Goal: Task Accomplishment & Management: Complete application form

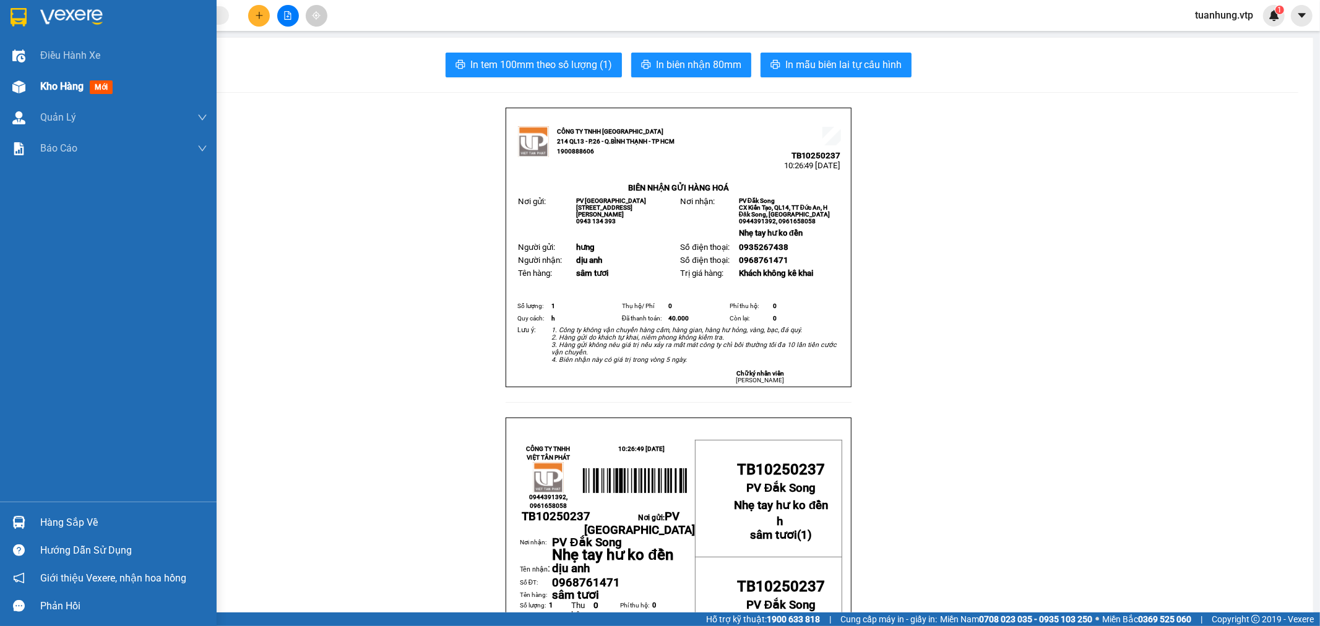
click at [26, 84] on div at bounding box center [19, 87] width 22 height 22
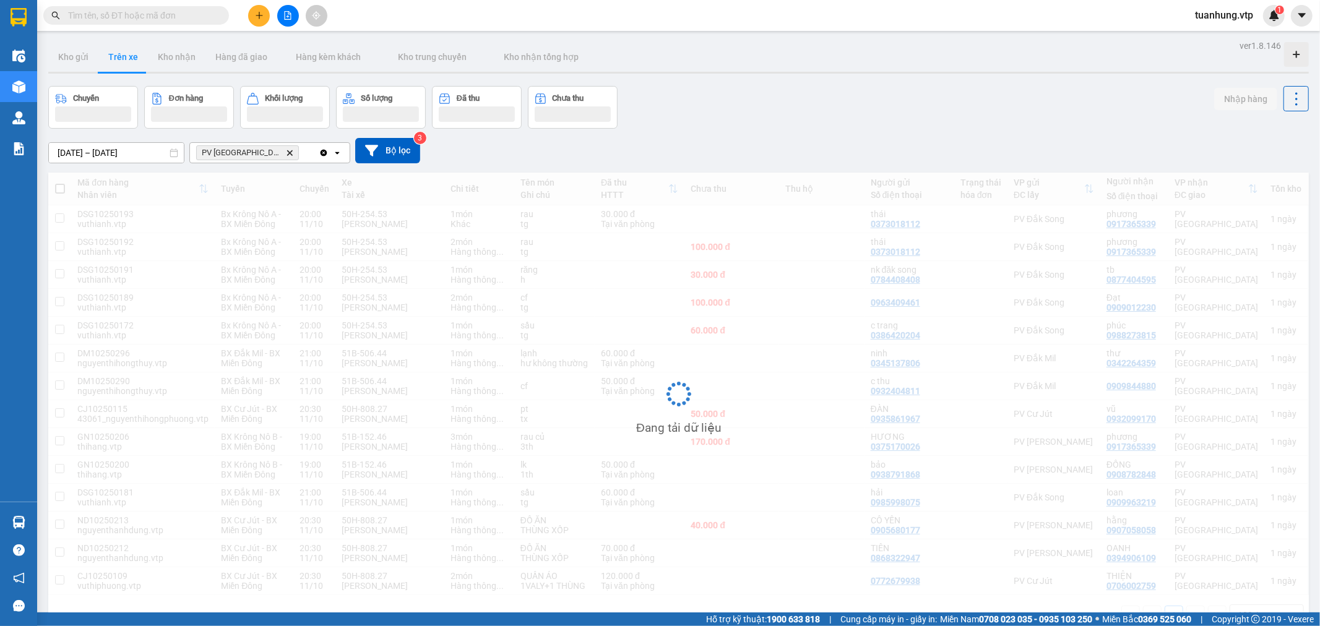
click at [131, 56] on button "Trên xe" at bounding box center [123, 57] width 50 height 30
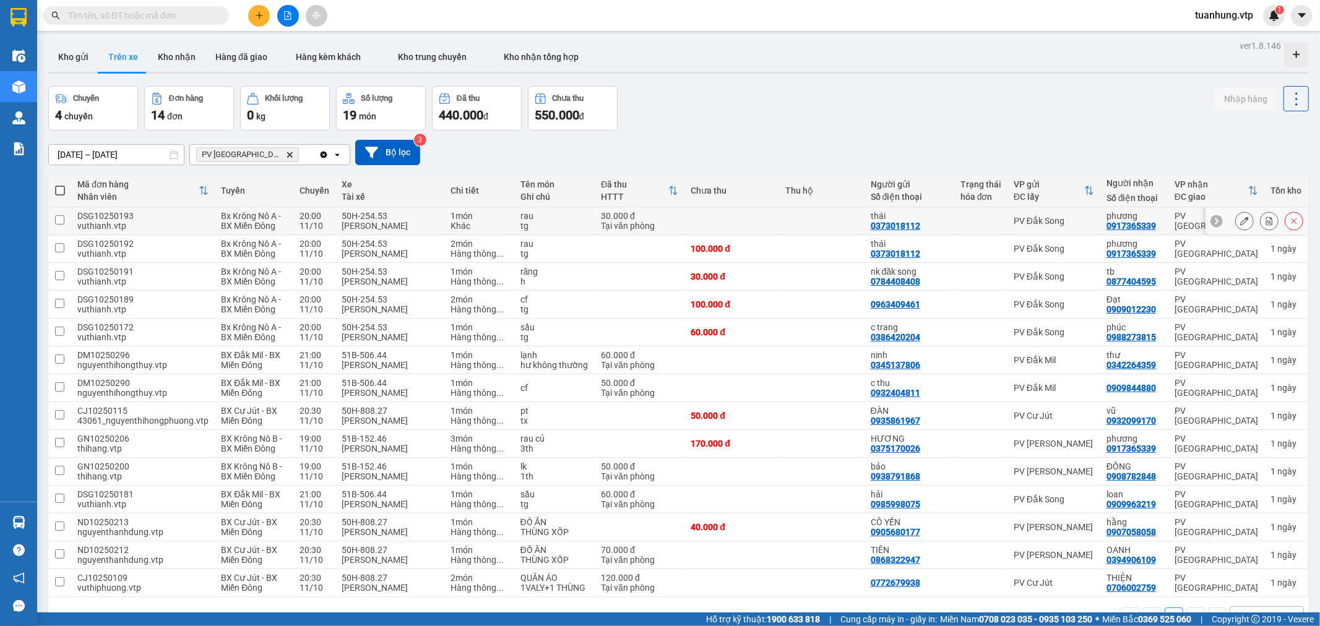
click at [618, 218] on div "30.000 đ" at bounding box center [639, 216] width 77 height 10
checkbox input "true"
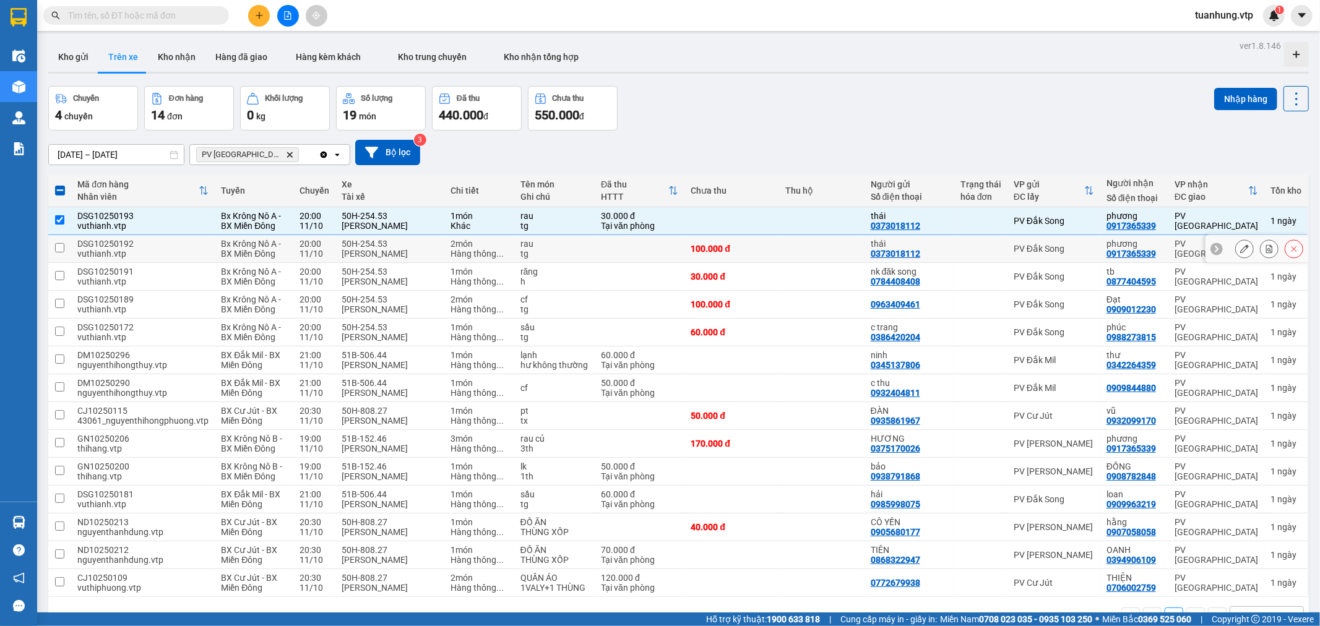
click at [614, 246] on td at bounding box center [640, 249] width 90 height 28
checkbox input "true"
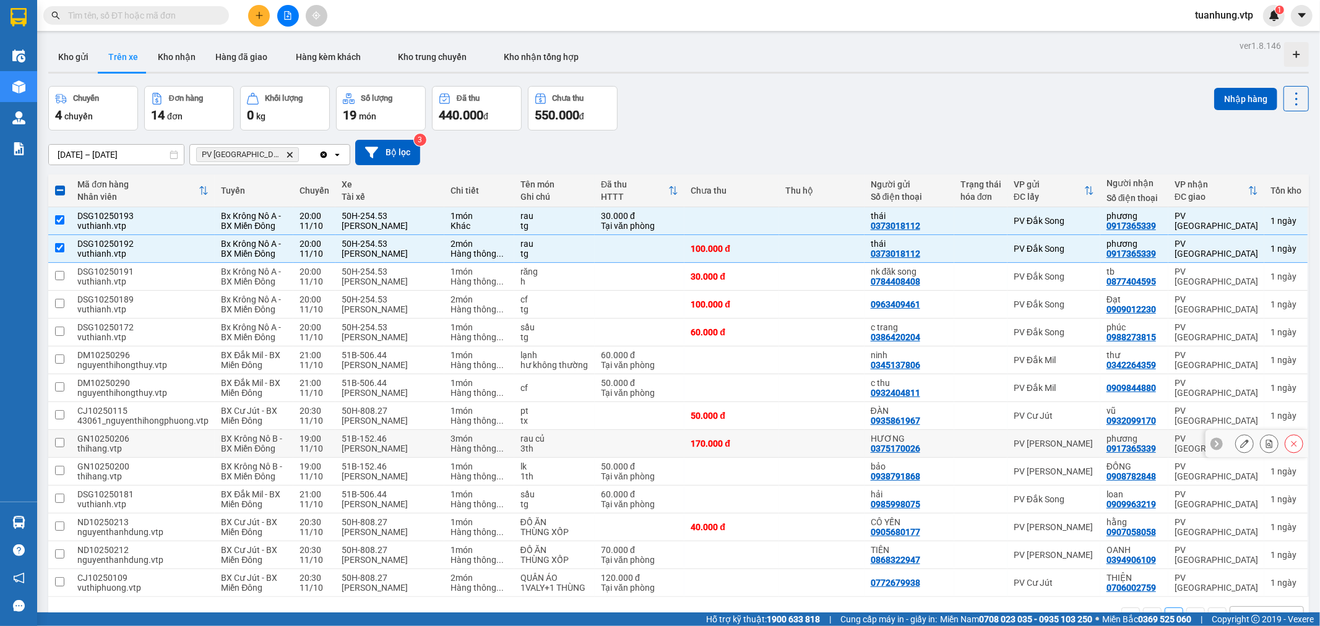
click at [1068, 448] on div "PV [PERSON_NAME]" at bounding box center [1054, 444] width 80 height 10
checkbox input "true"
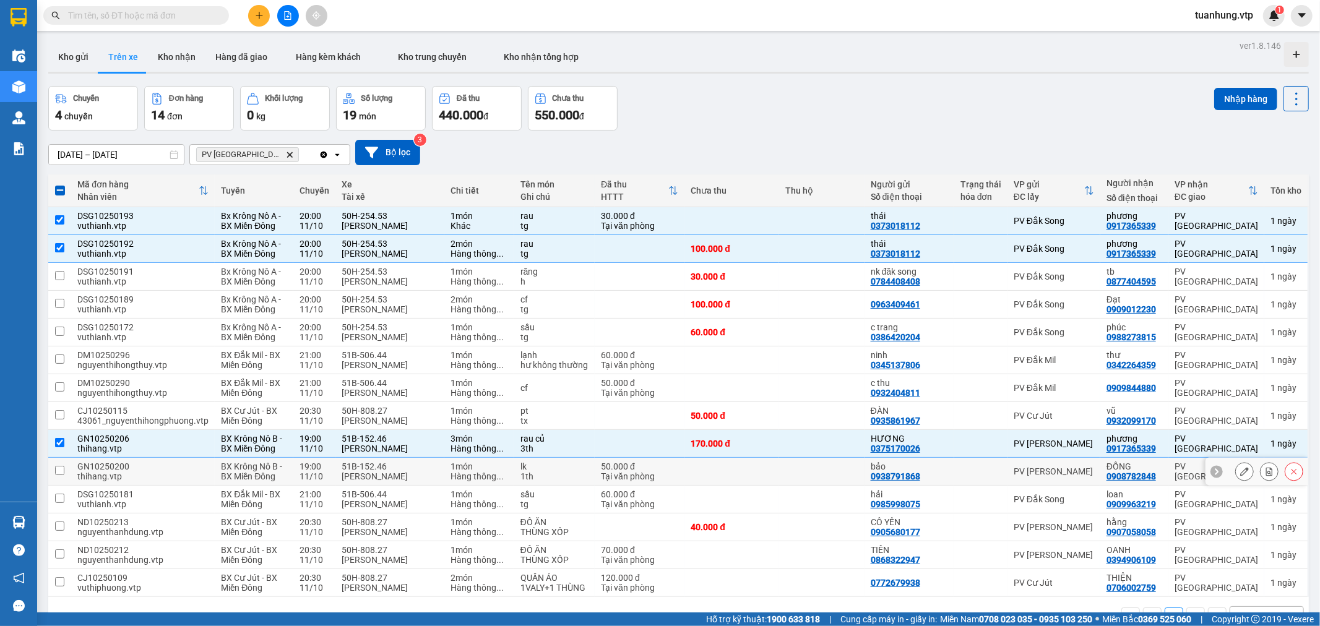
click at [1068, 477] on div "PV [PERSON_NAME]" at bounding box center [1054, 472] width 80 height 10
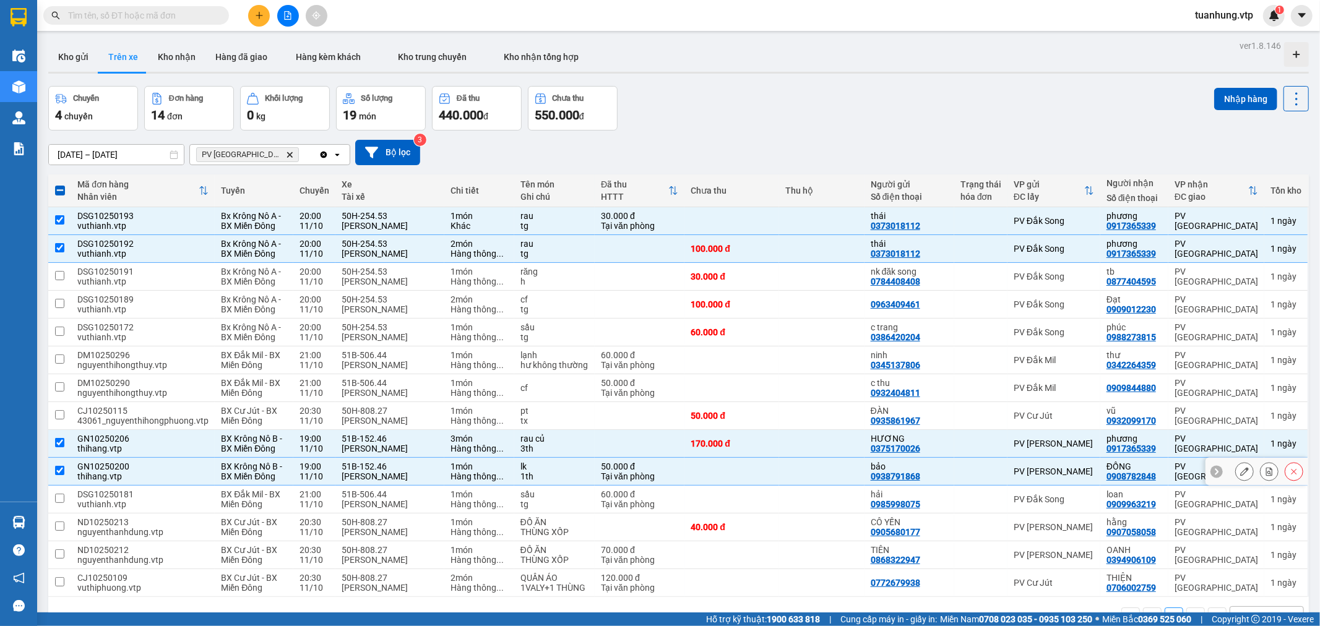
click at [1068, 477] on div "PV [PERSON_NAME]" at bounding box center [1054, 472] width 80 height 10
checkbox input "false"
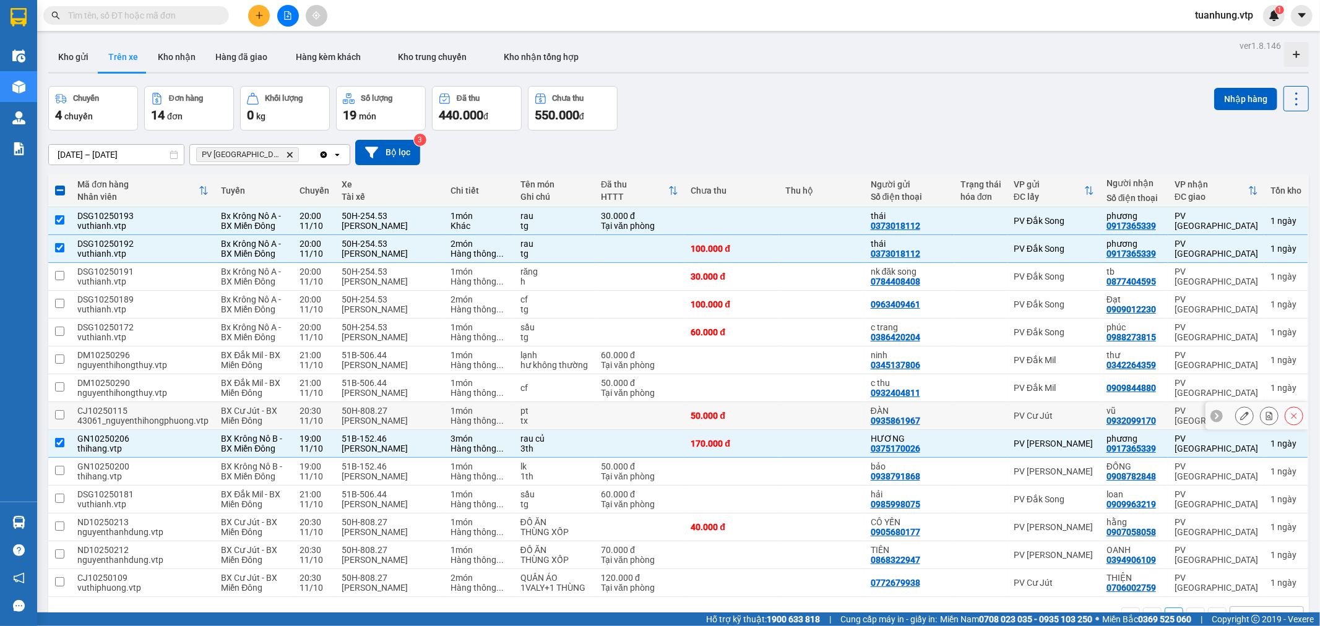
click at [68, 417] on td at bounding box center [59, 416] width 23 height 28
checkbox input "true"
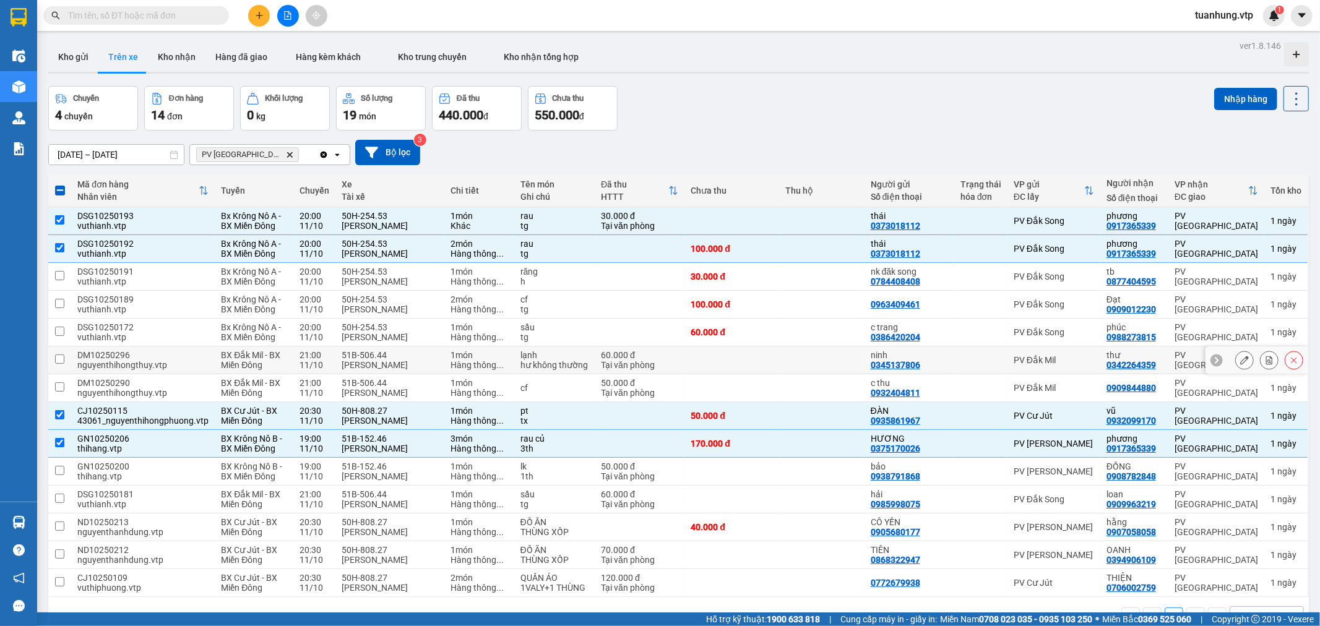
click at [983, 359] on div at bounding box center [980, 360] width 41 height 10
checkbox input "true"
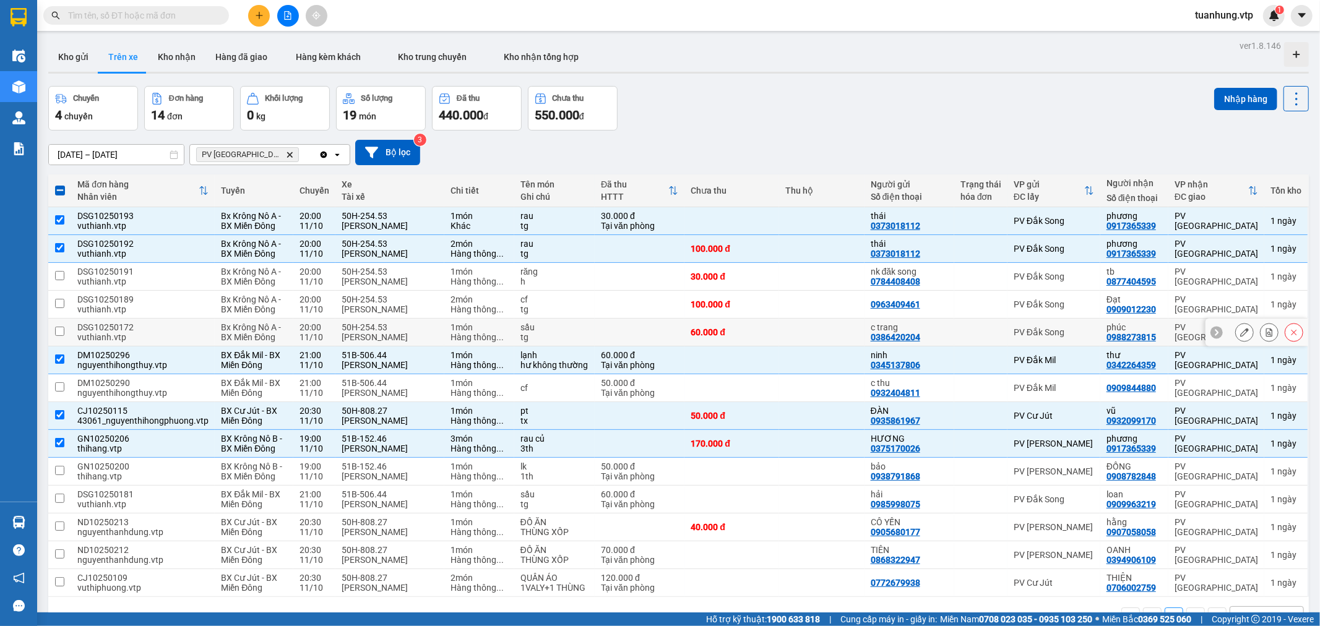
click at [888, 330] on div "c trang" at bounding box center [909, 327] width 77 height 10
checkbox input "true"
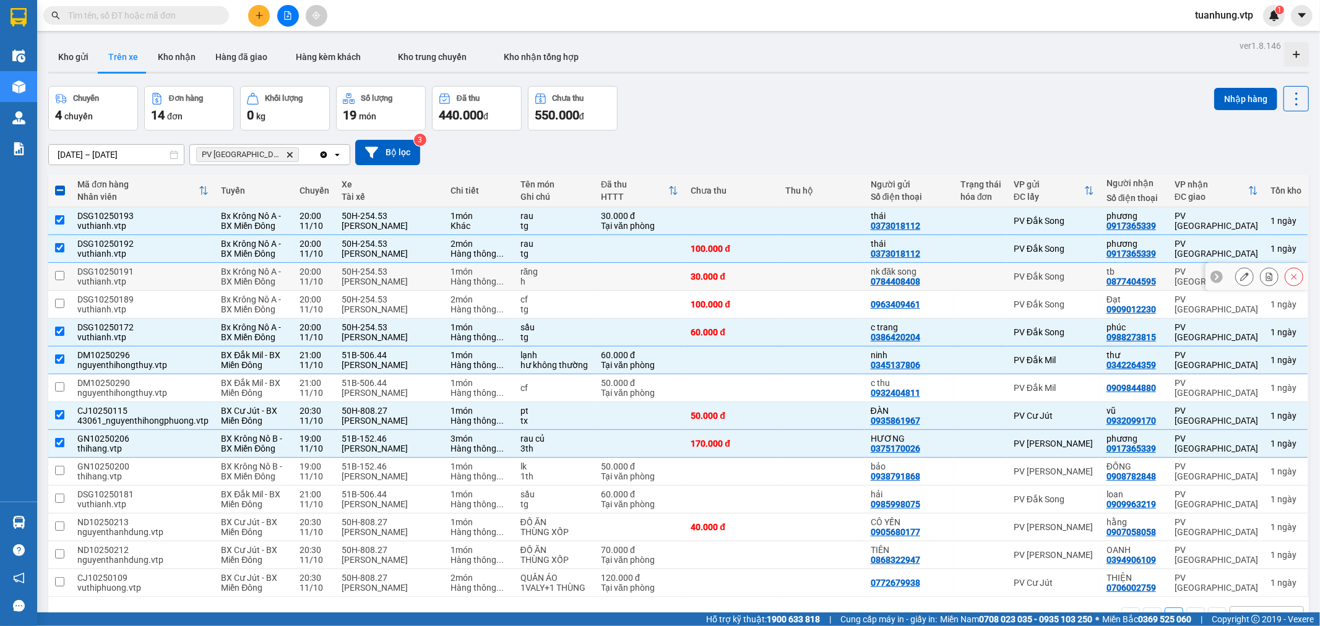
click at [968, 277] on div at bounding box center [980, 277] width 41 height 10
checkbox input "true"
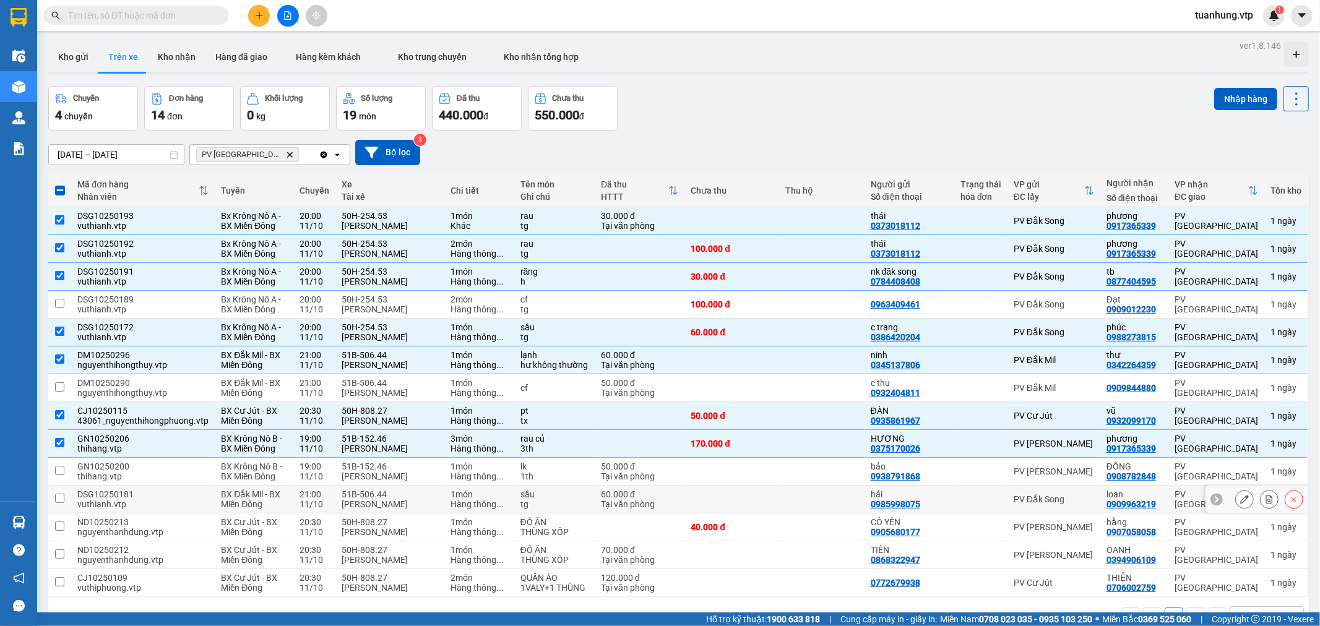
click at [1072, 503] on div "PV Đắk Song" at bounding box center [1054, 499] width 80 height 10
checkbox input "true"
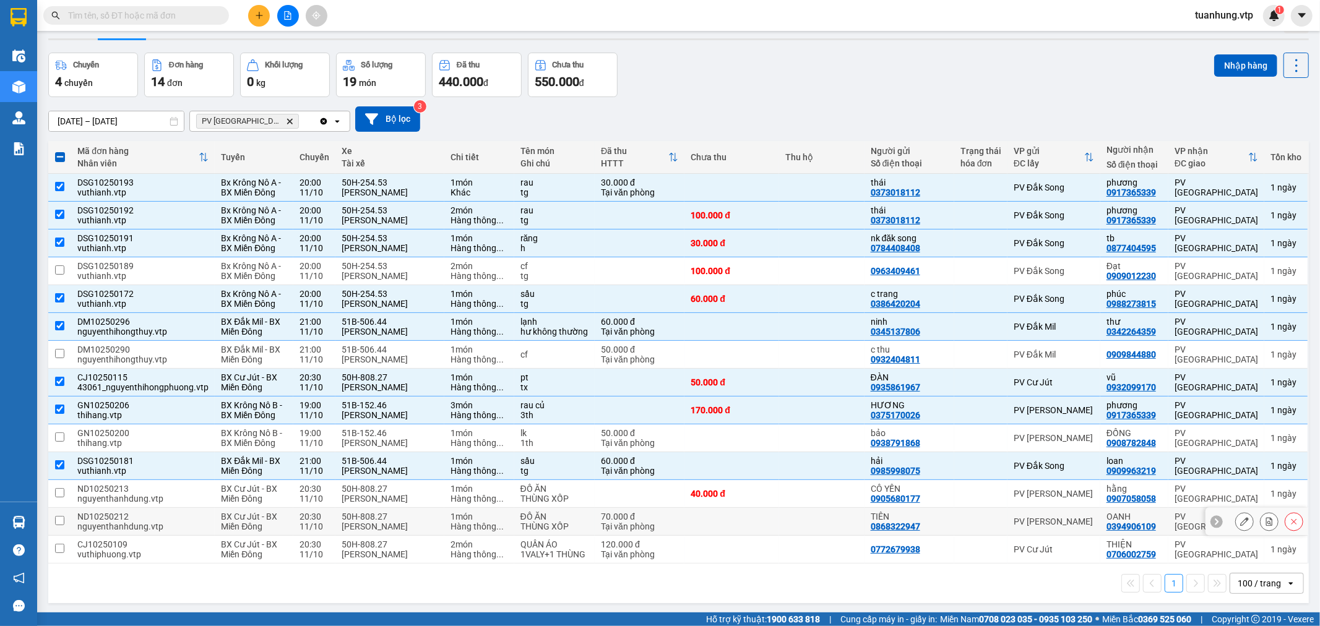
scroll to position [57, 0]
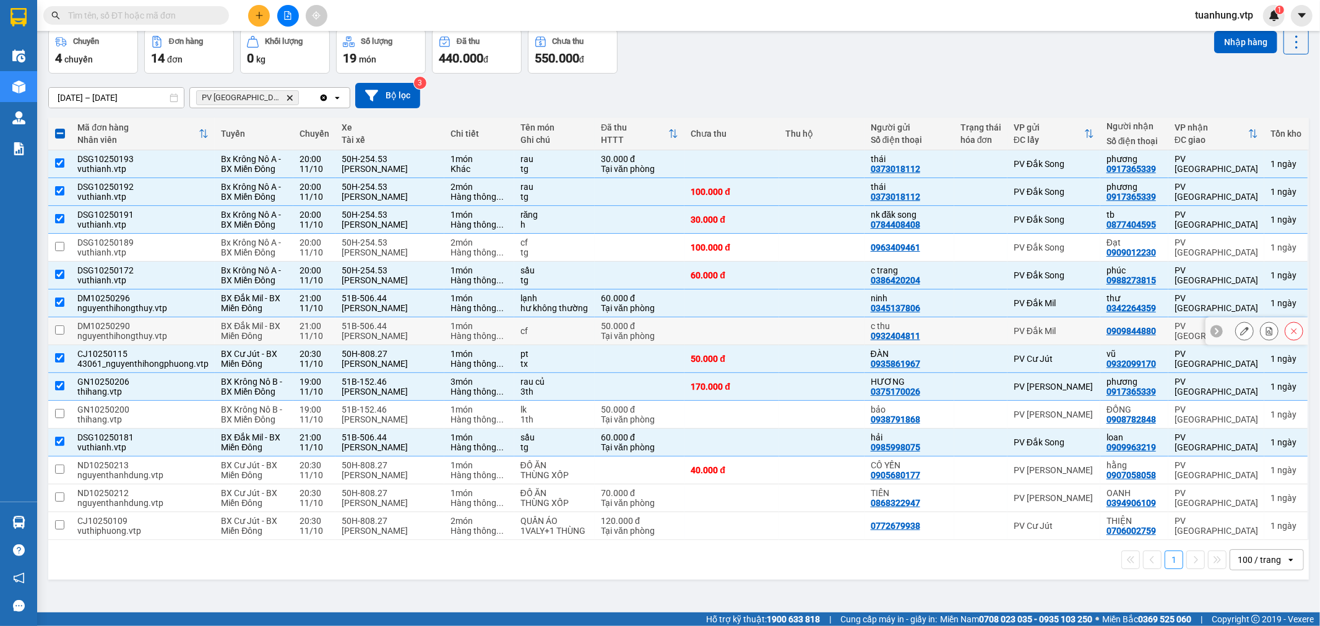
click at [611, 329] on div "50.000 đ" at bounding box center [639, 326] width 77 height 10
checkbox input "true"
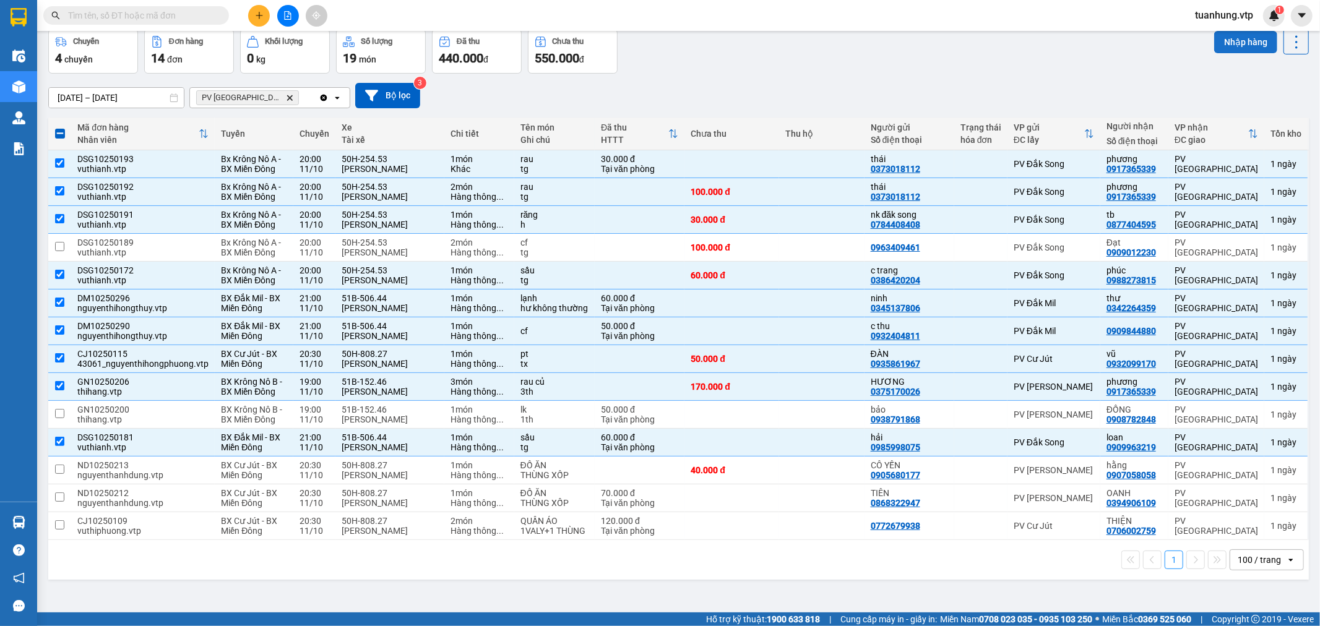
click at [1227, 42] on button "Nhập hàng" at bounding box center [1245, 42] width 63 height 22
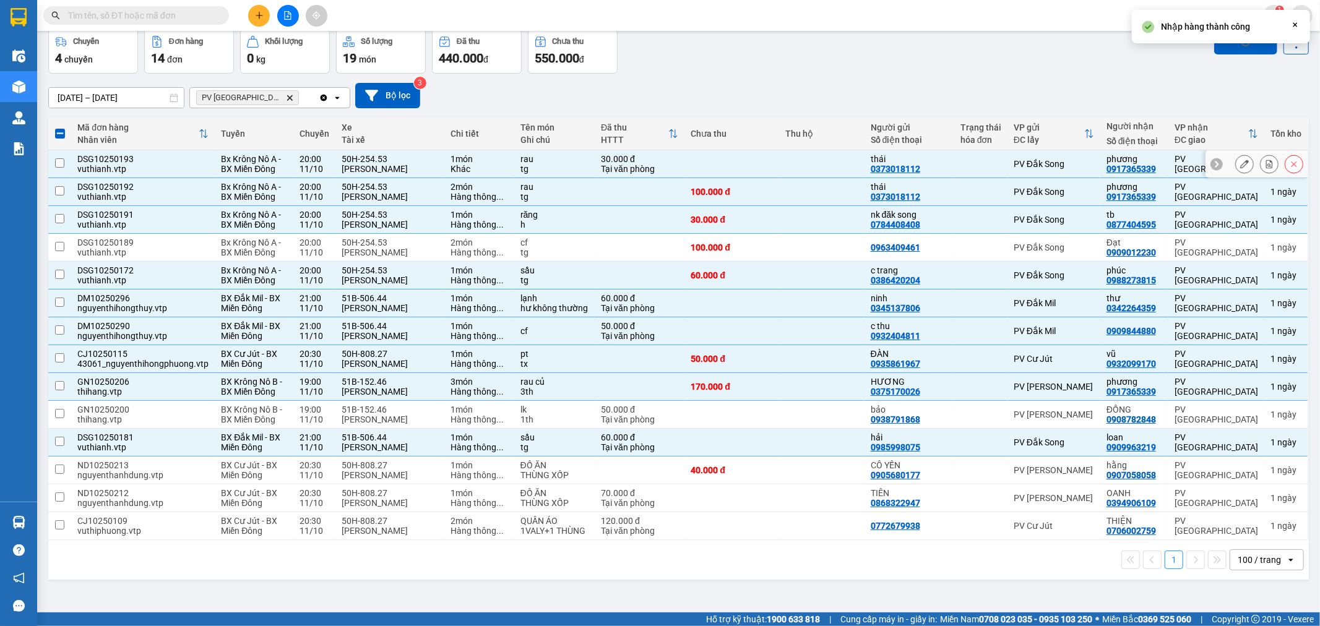
checkbox input "false"
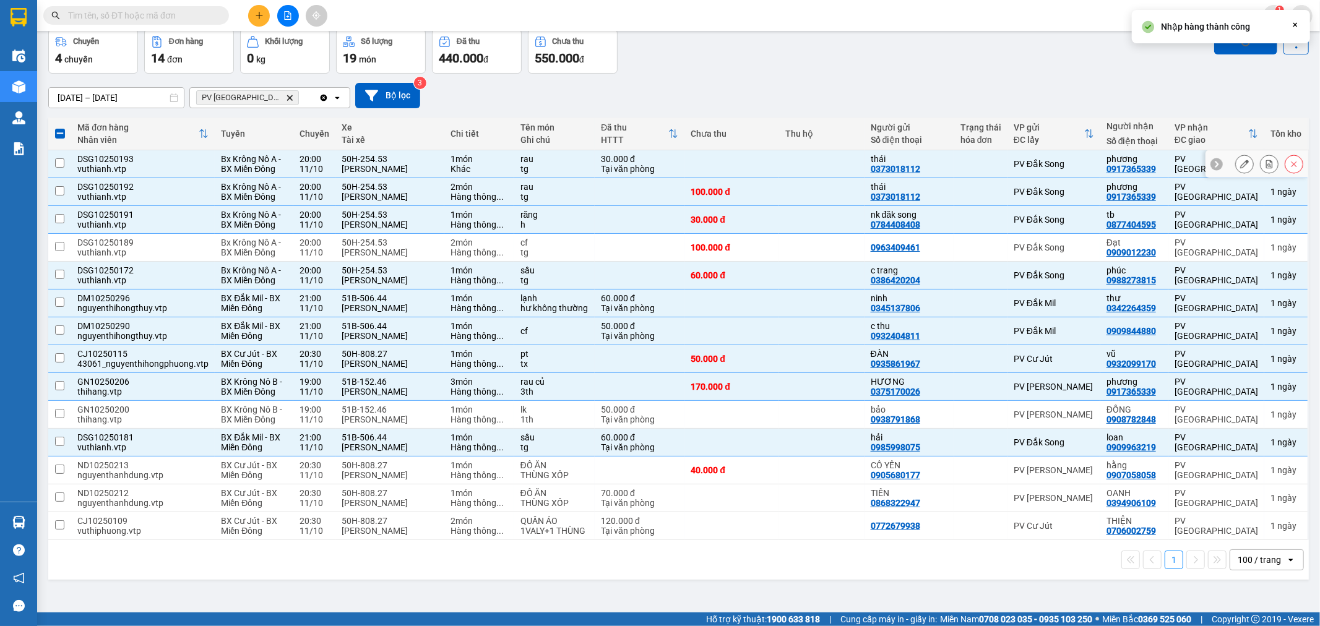
checkbox input "false"
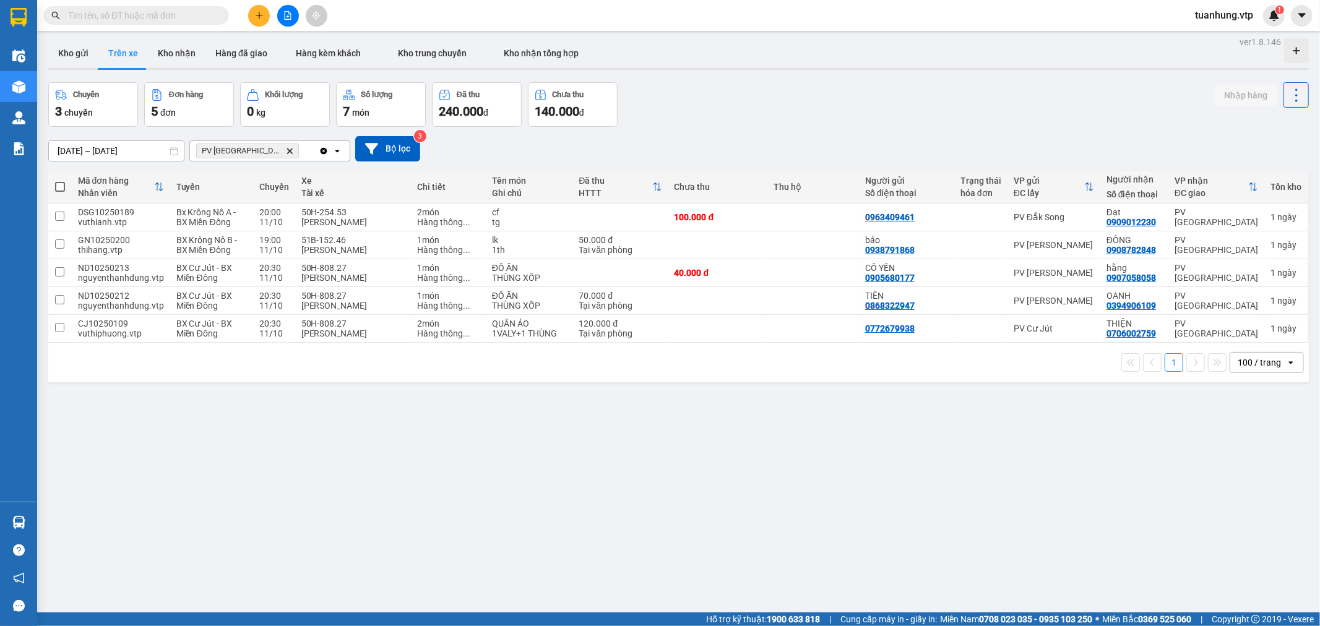
scroll to position [0, 0]
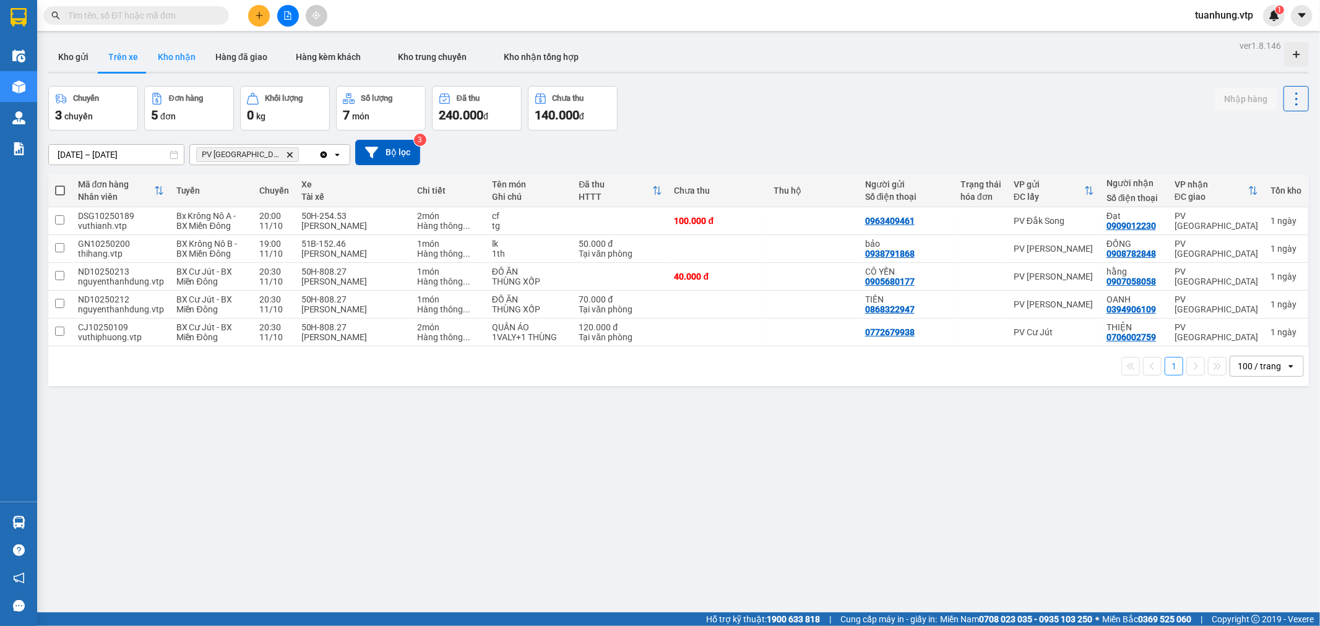
click at [178, 56] on button "Kho nhận" at bounding box center [177, 57] width 58 height 30
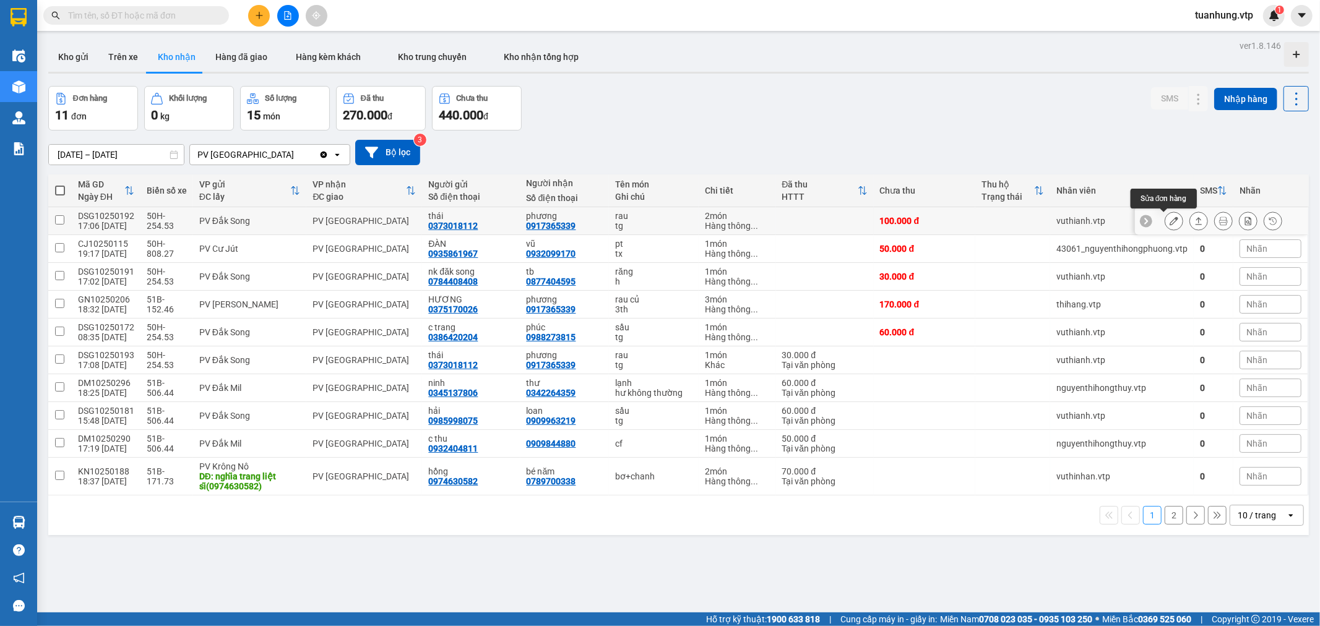
click at [1168, 223] on button at bounding box center [1173, 221] width 17 height 22
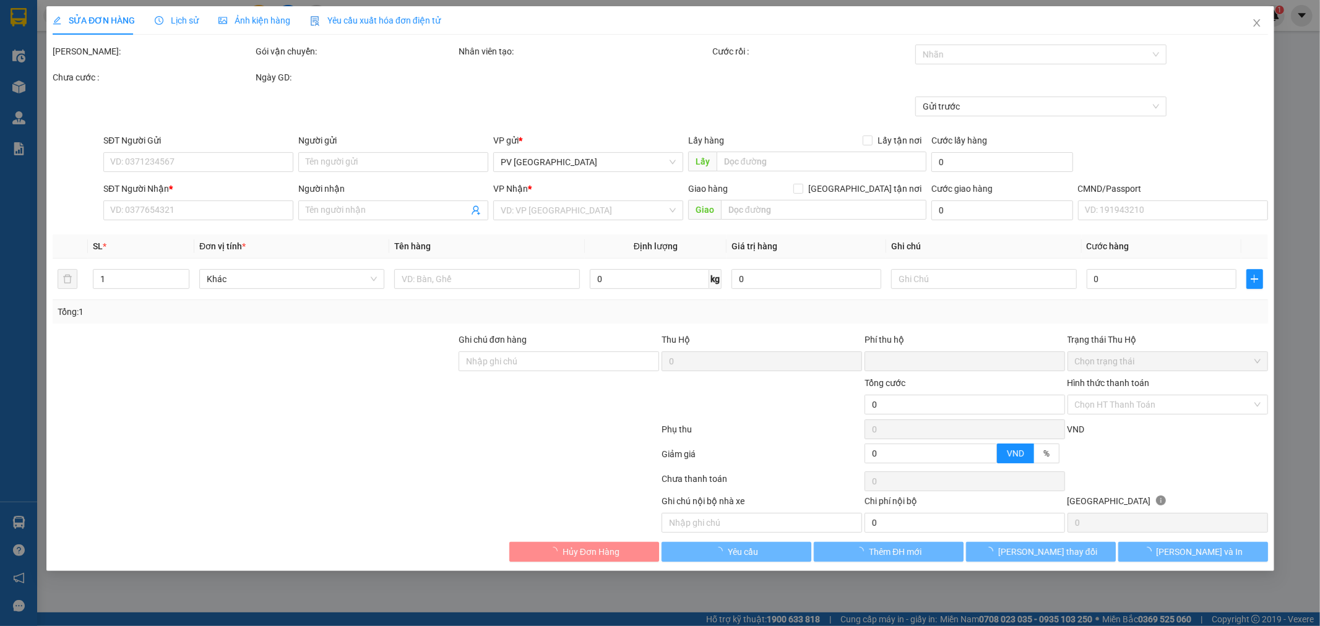
type input "0373018112"
type input "thái"
type input "0917365339"
type input "phương"
type input "0"
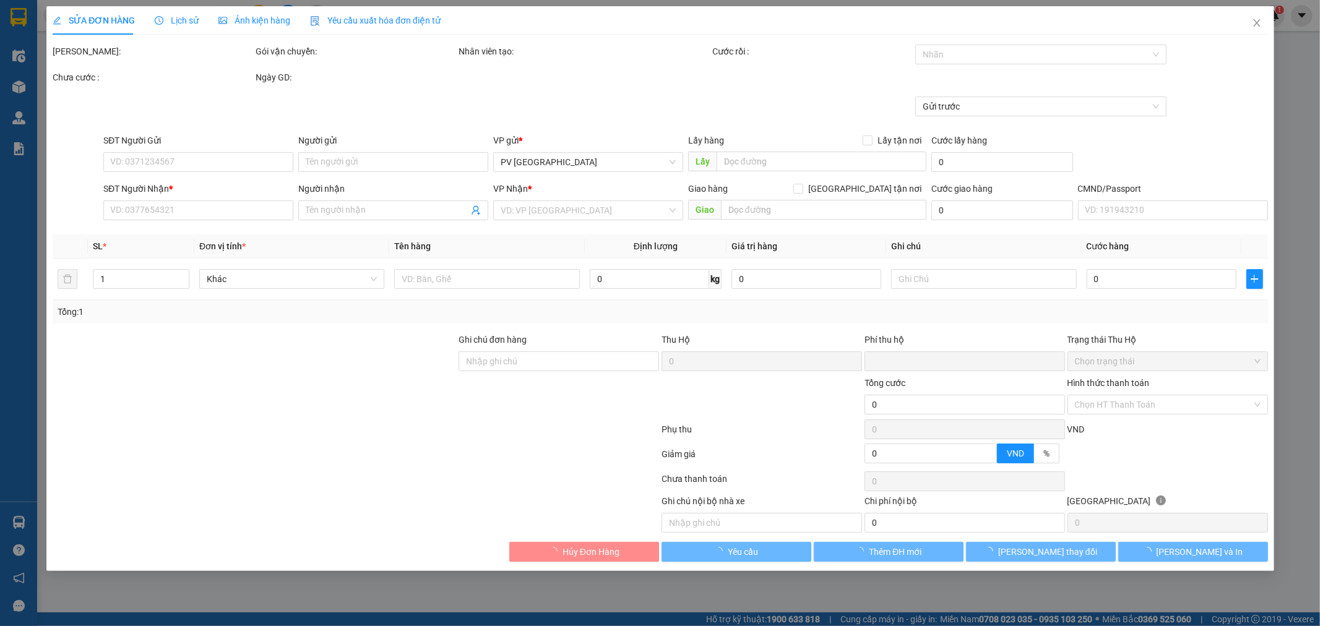
type input "100.000"
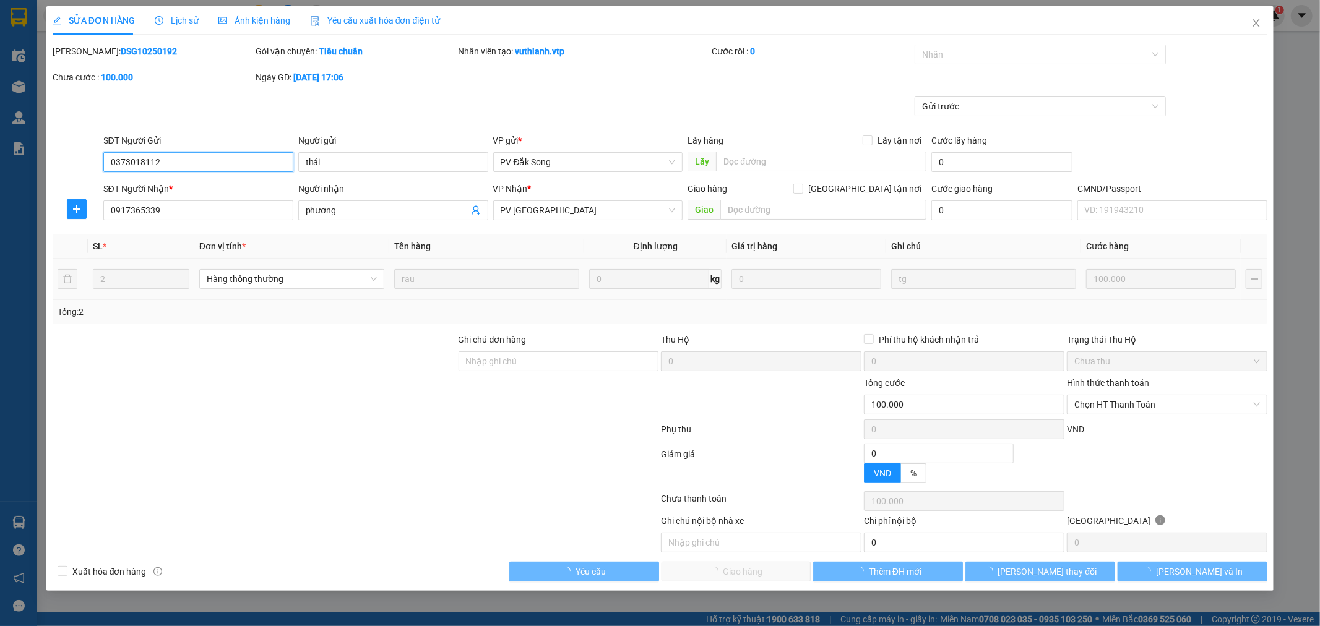
type input "5.000"
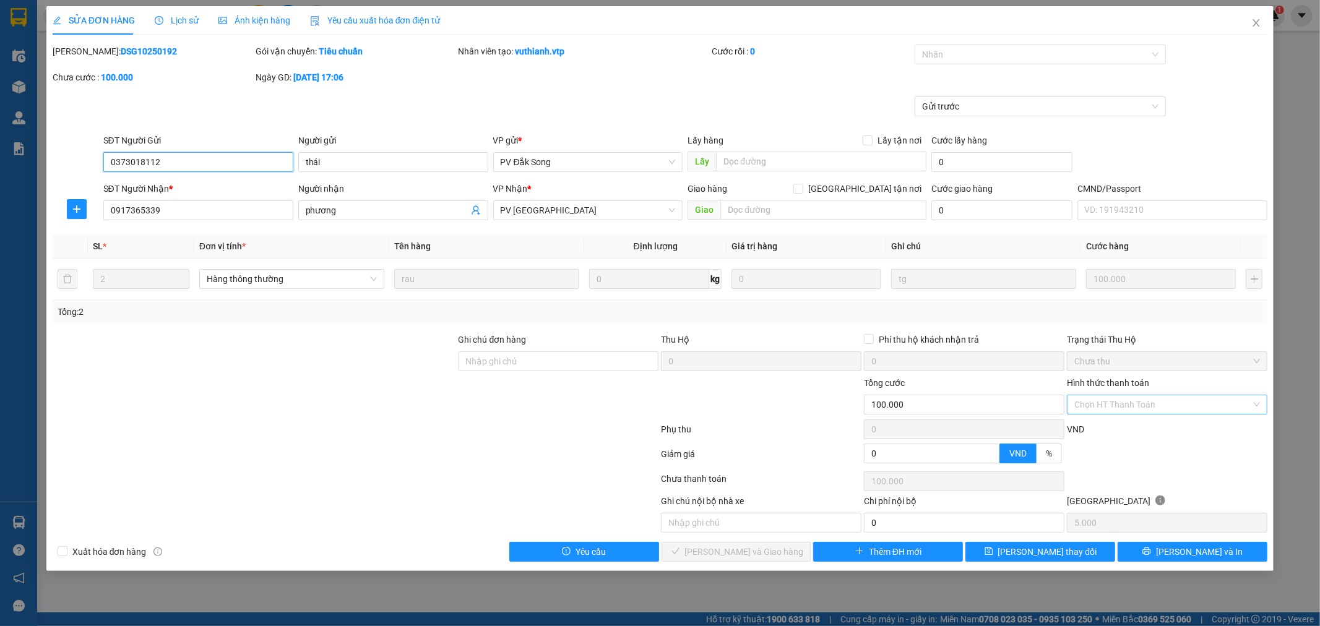
click at [1259, 404] on div "Chọn HT Thanh Toán" at bounding box center [1167, 405] width 201 height 20
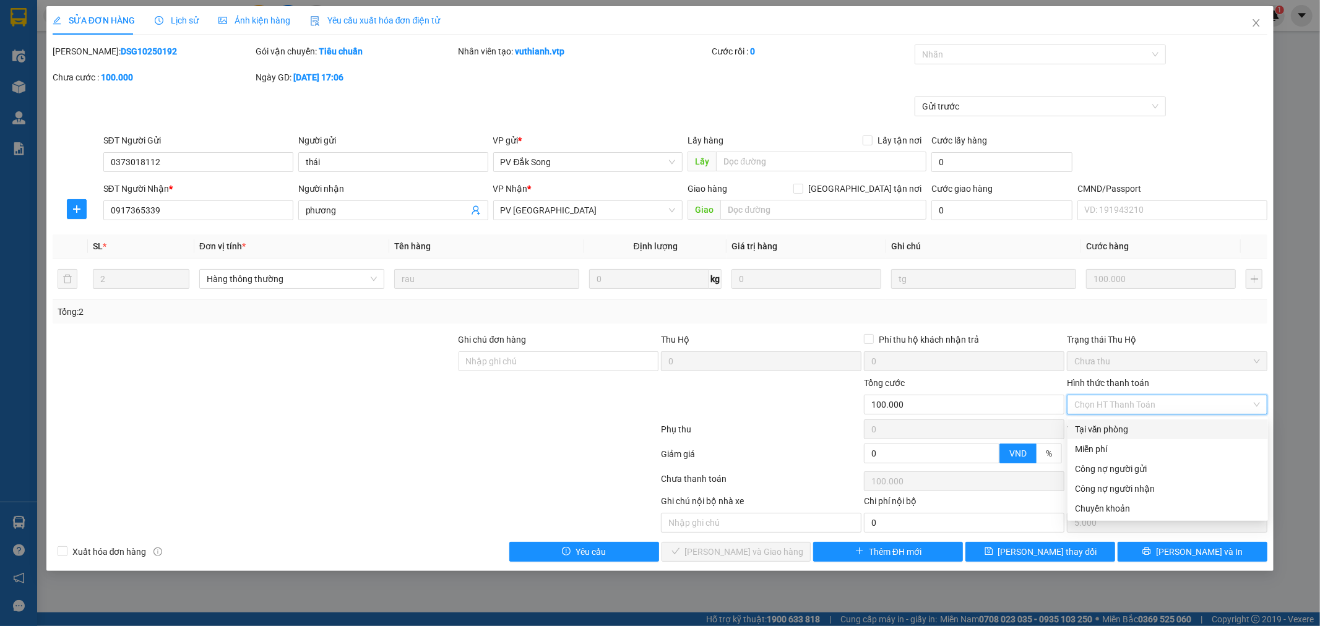
click at [1167, 432] on div "Tại văn phòng" at bounding box center [1168, 430] width 186 height 14
type input "0"
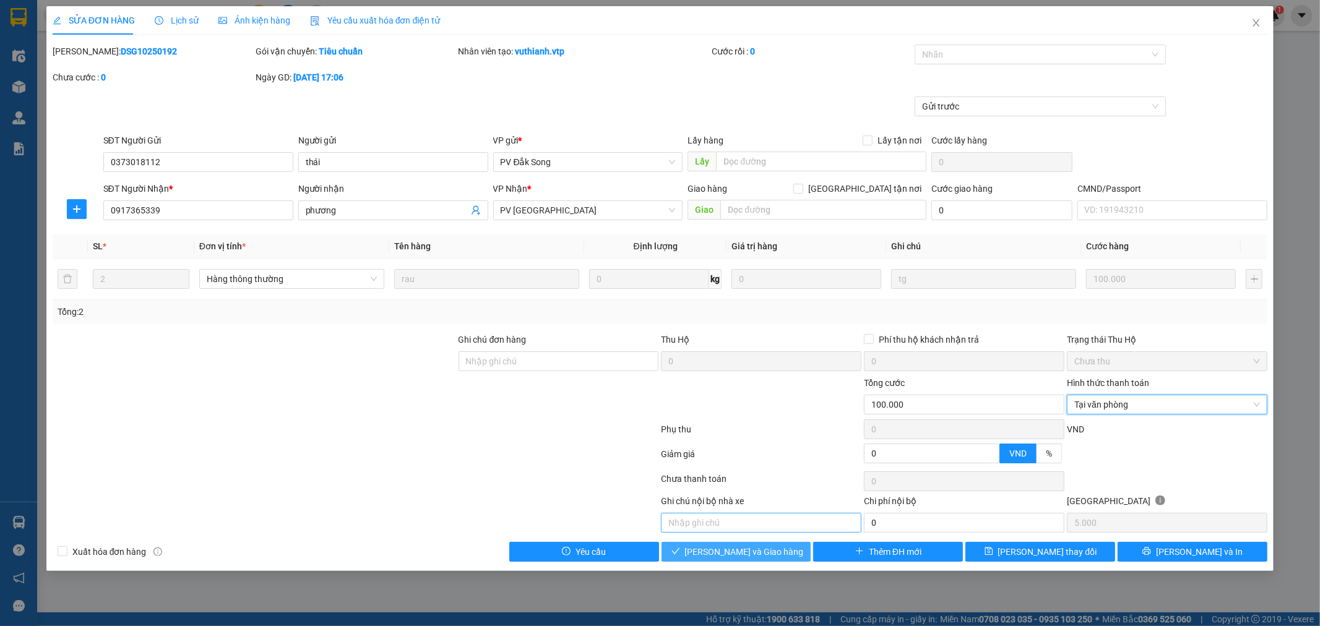
drag, startPoint x: 723, startPoint y: 553, endPoint x: 738, endPoint y: 530, distance: 27.8
click at [721, 553] on span "[PERSON_NAME] và Giao hàng" at bounding box center [744, 552] width 119 height 14
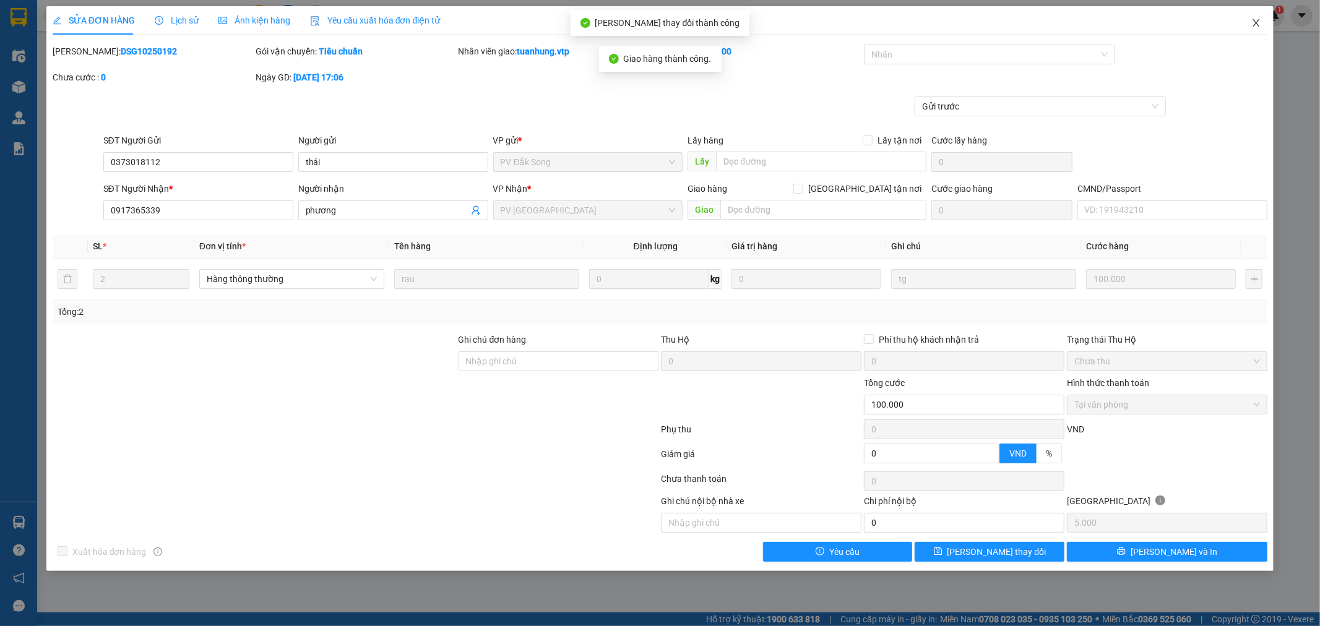
click at [1253, 28] on span "Close" at bounding box center [1256, 23] width 35 height 35
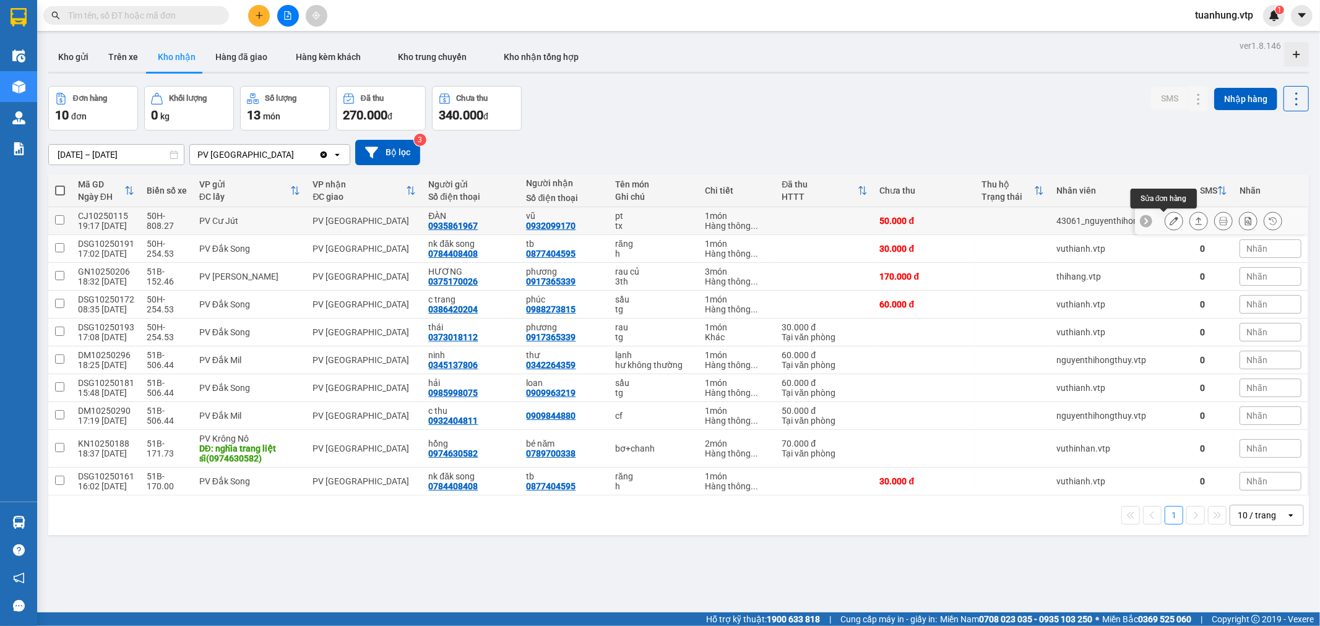
click at [1170, 217] on icon at bounding box center [1174, 221] width 9 height 9
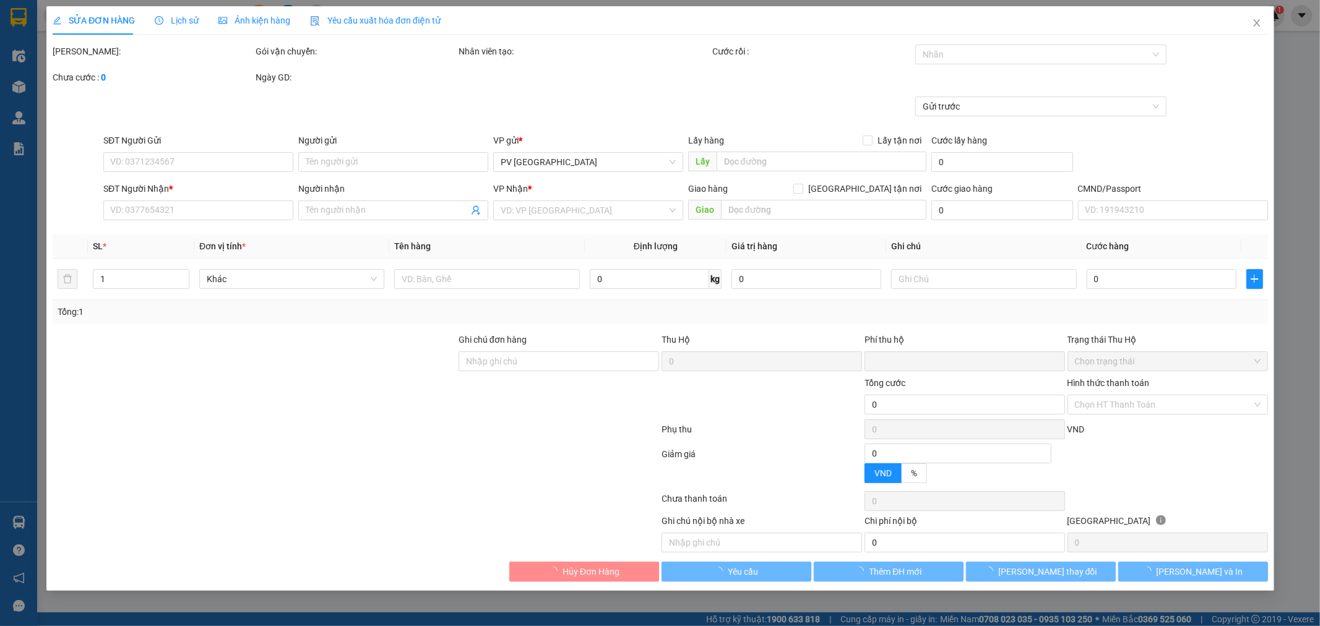
type input "0935861967"
type input "ĐÀN"
type input "0932099170"
type input "vũ"
type input "0"
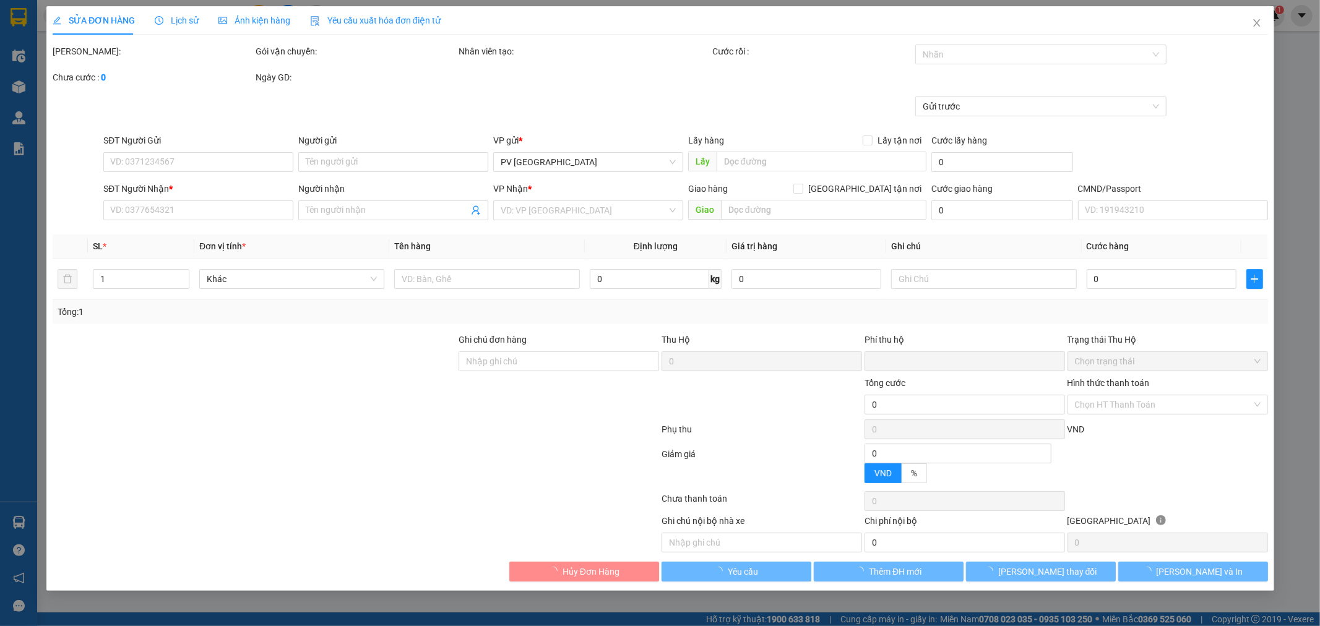
type input "50.000"
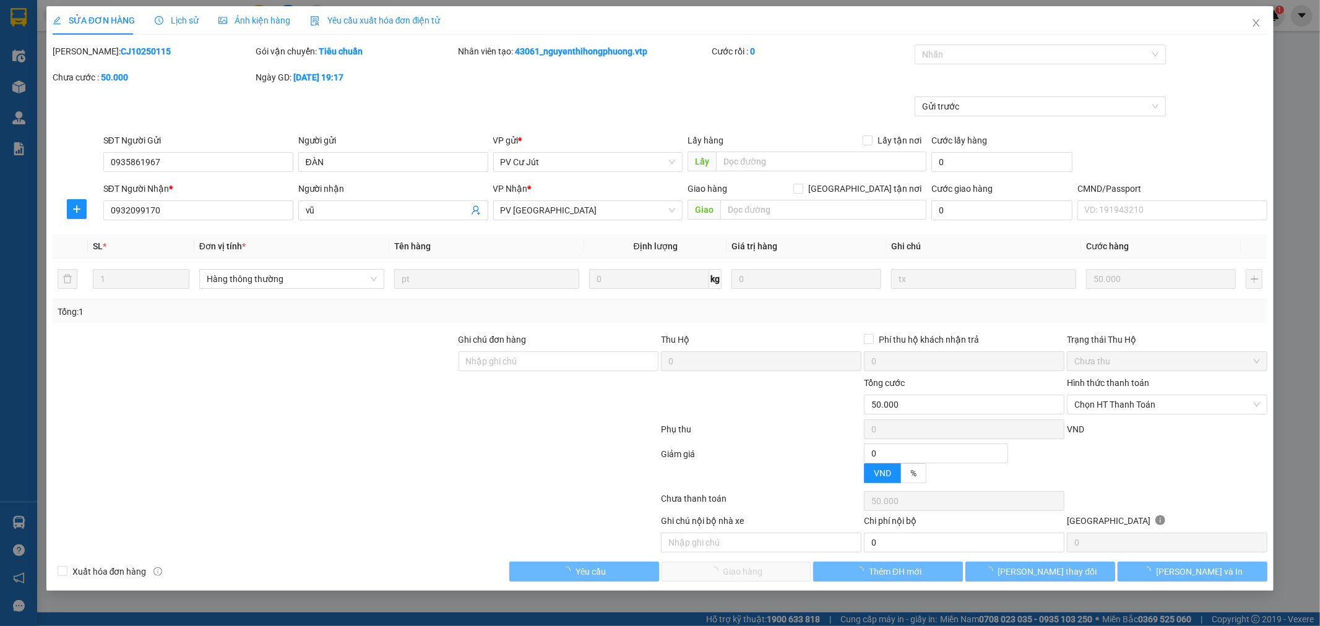
type input "2.500"
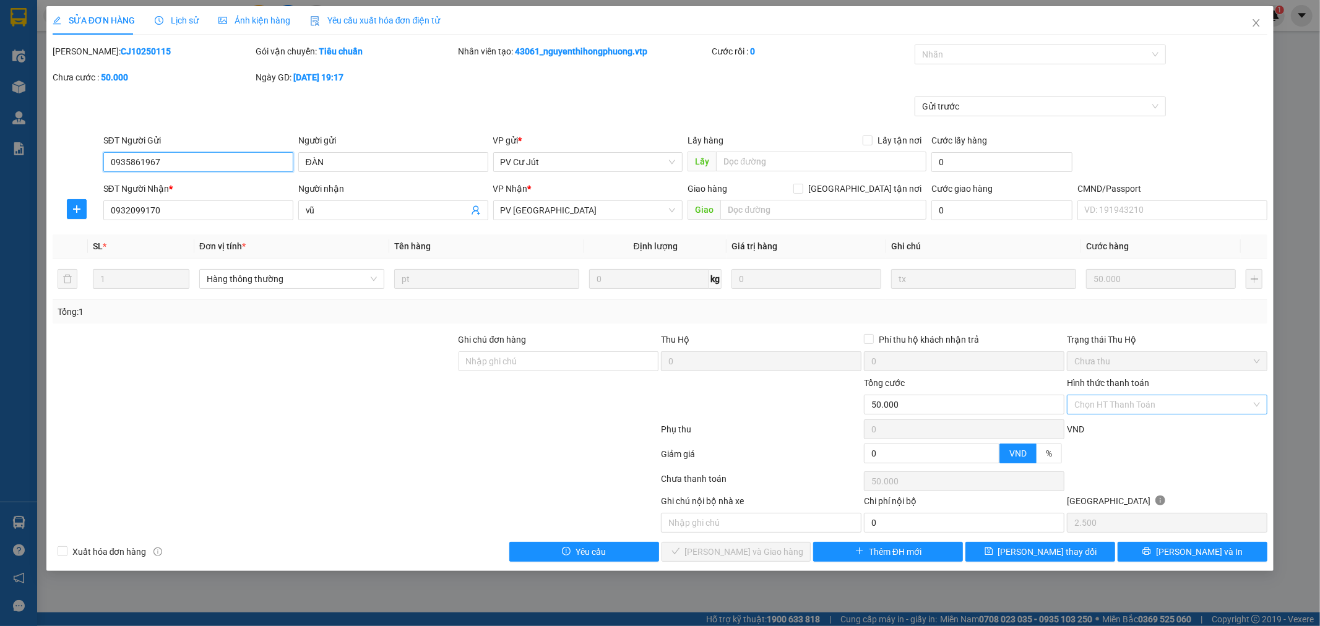
click at [1259, 402] on div "Chọn HT Thanh Toán" at bounding box center [1167, 405] width 201 height 20
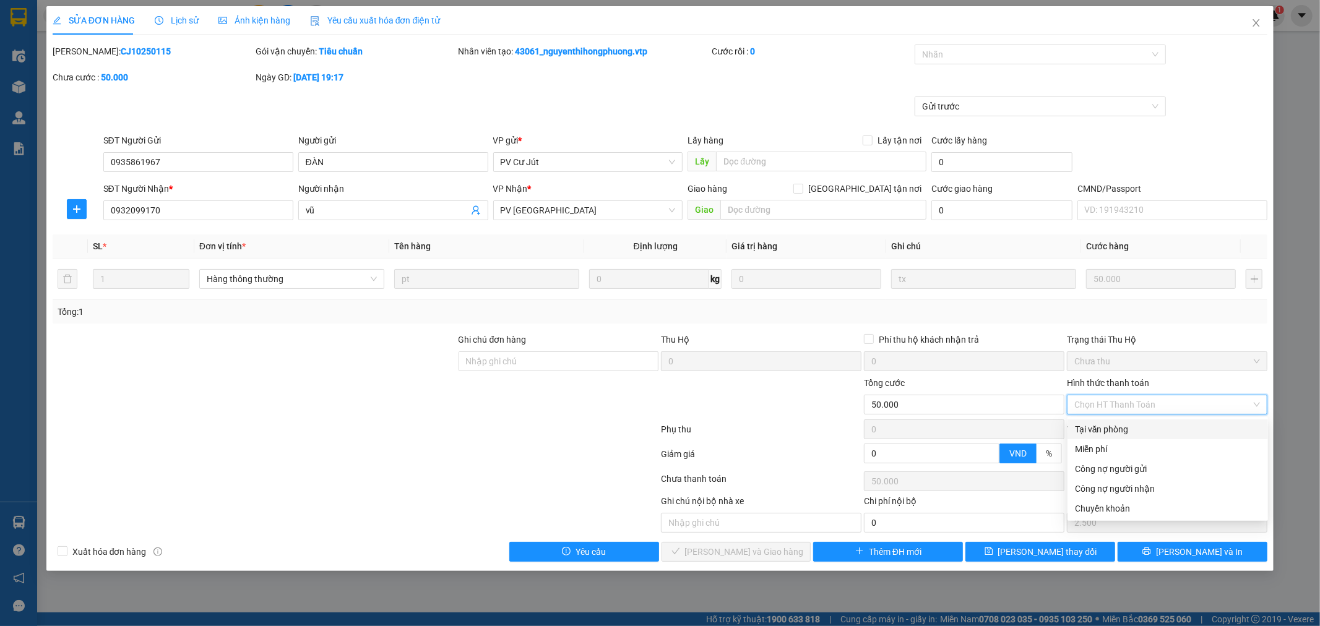
click at [1149, 432] on div "Tại văn phòng" at bounding box center [1168, 430] width 186 height 14
type input "0"
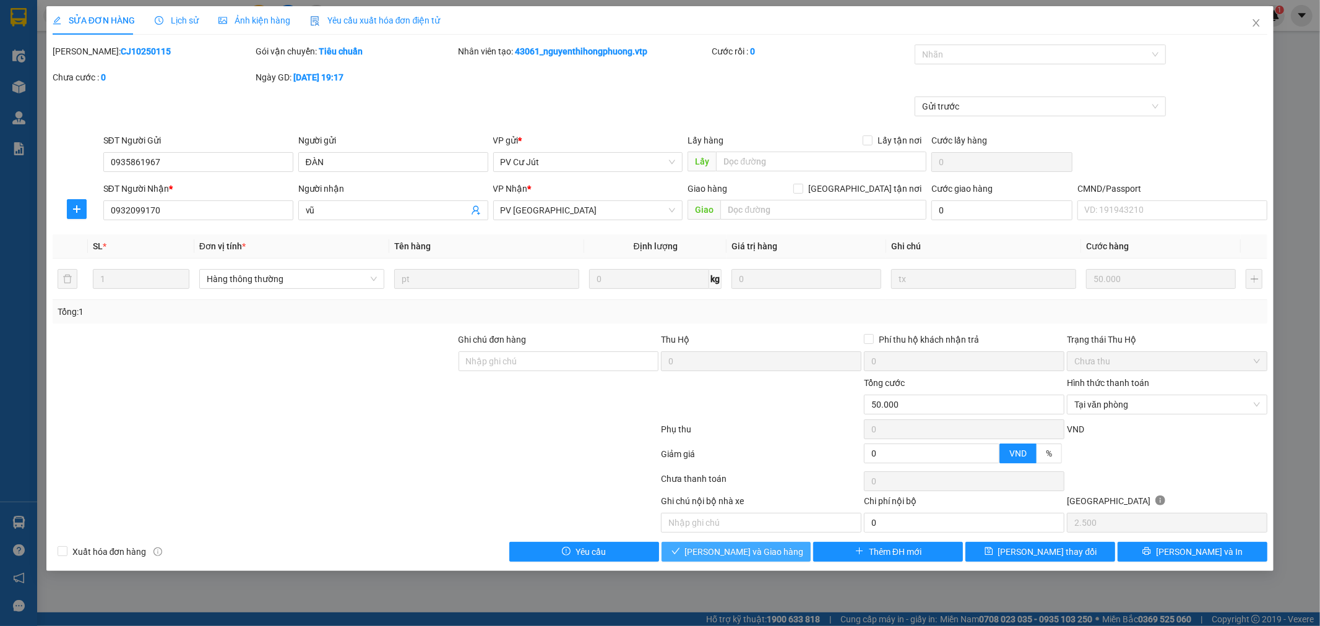
click at [736, 557] on span "[PERSON_NAME] và Giao hàng" at bounding box center [744, 552] width 119 height 14
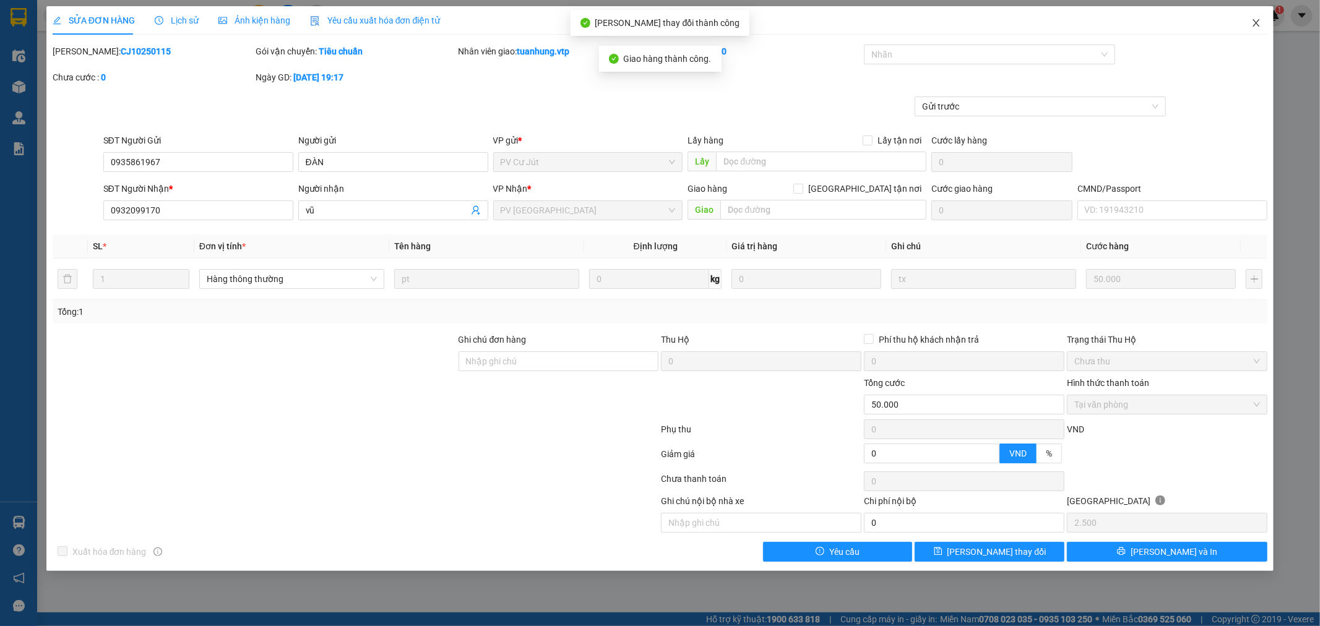
click at [1251, 17] on span "Close" at bounding box center [1256, 23] width 35 height 35
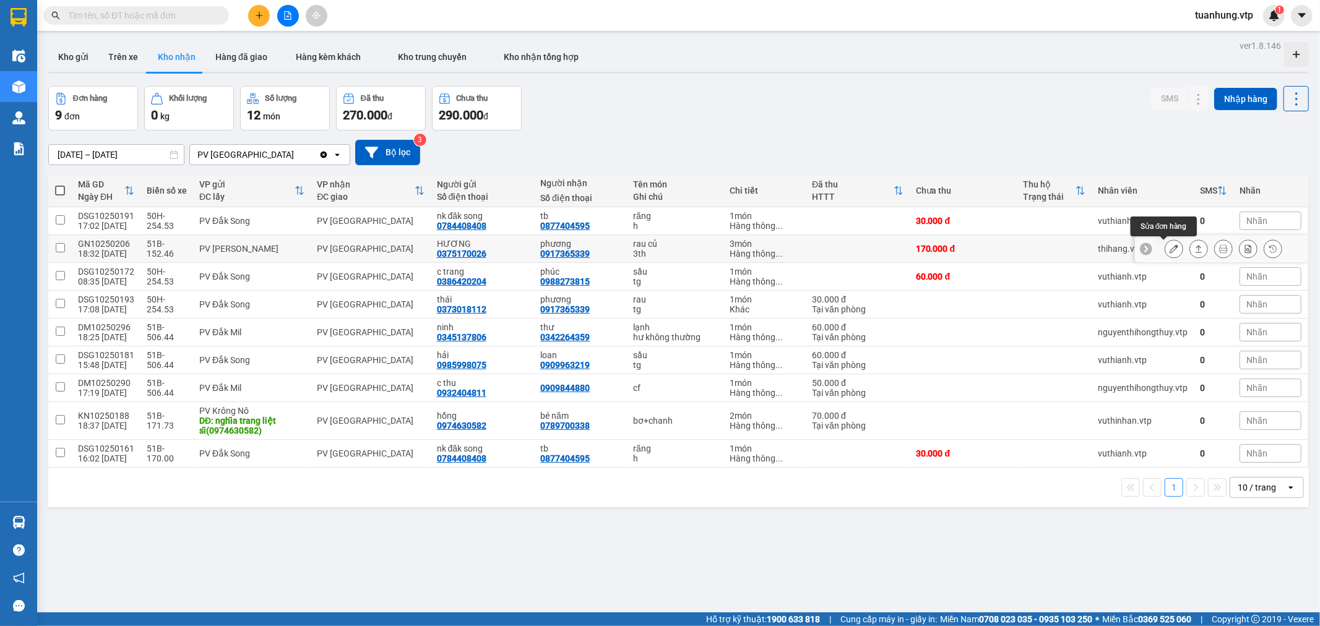
click at [1170, 249] on icon at bounding box center [1174, 248] width 9 height 9
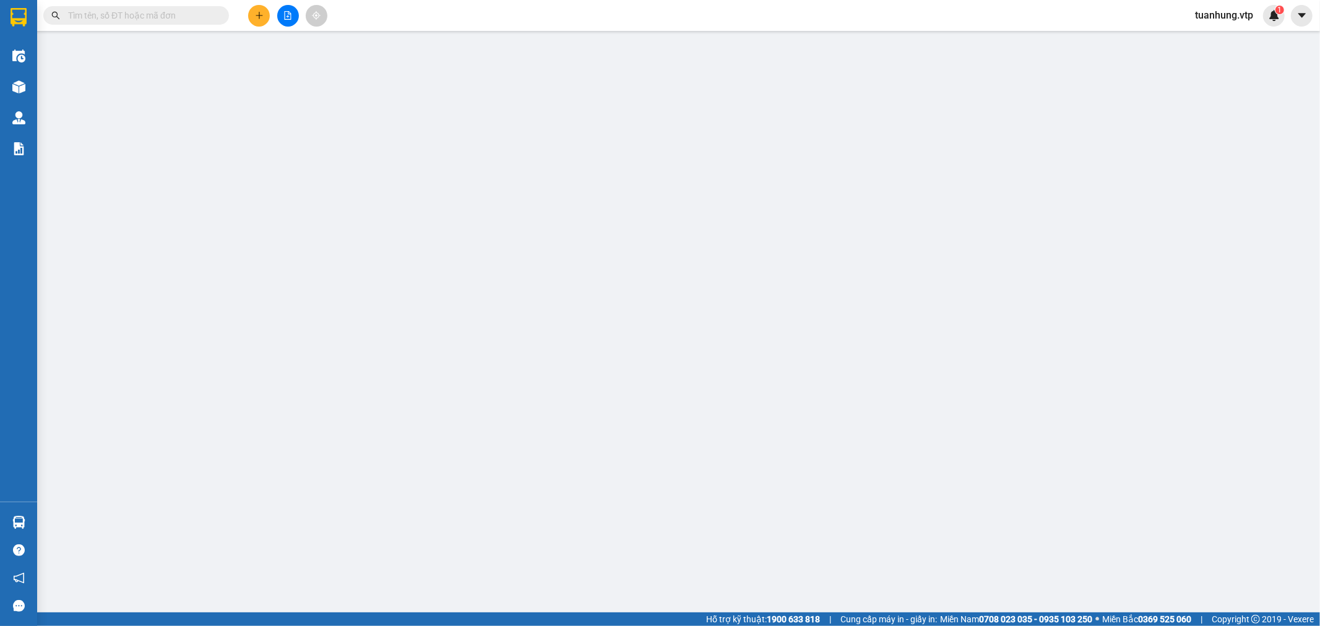
type input "0375170026"
type input "HƯƠNG"
type input "0917365339"
type input "phương"
type input "0"
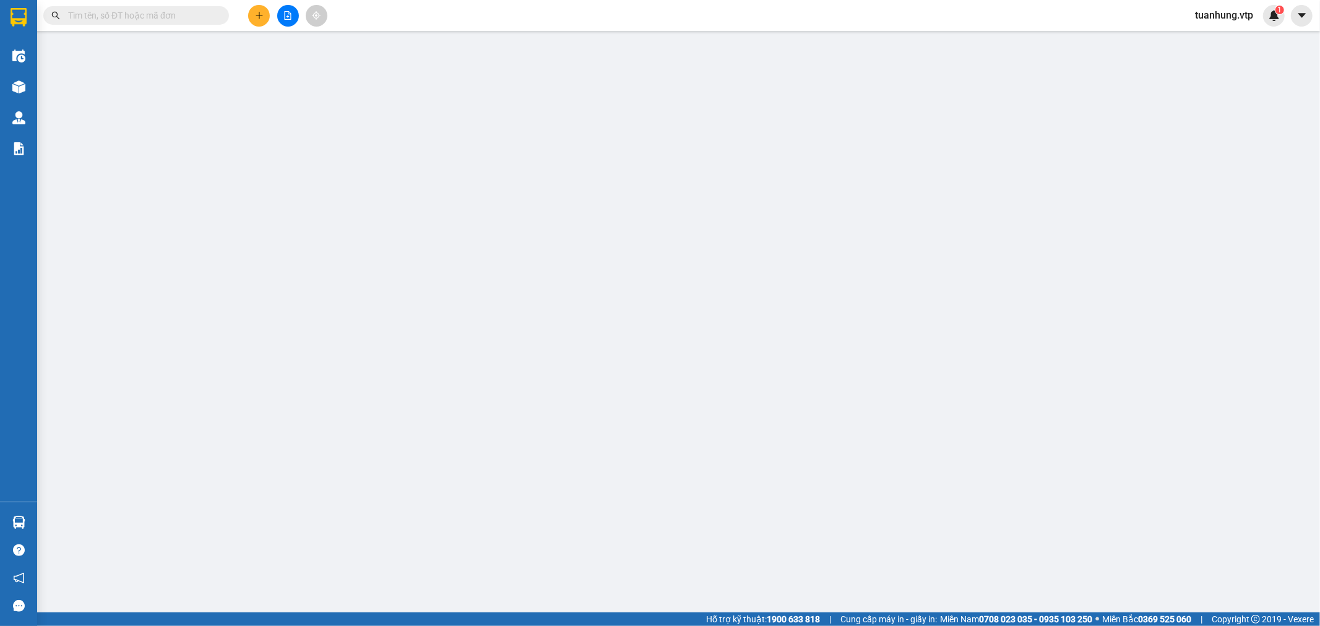
type input "170.000"
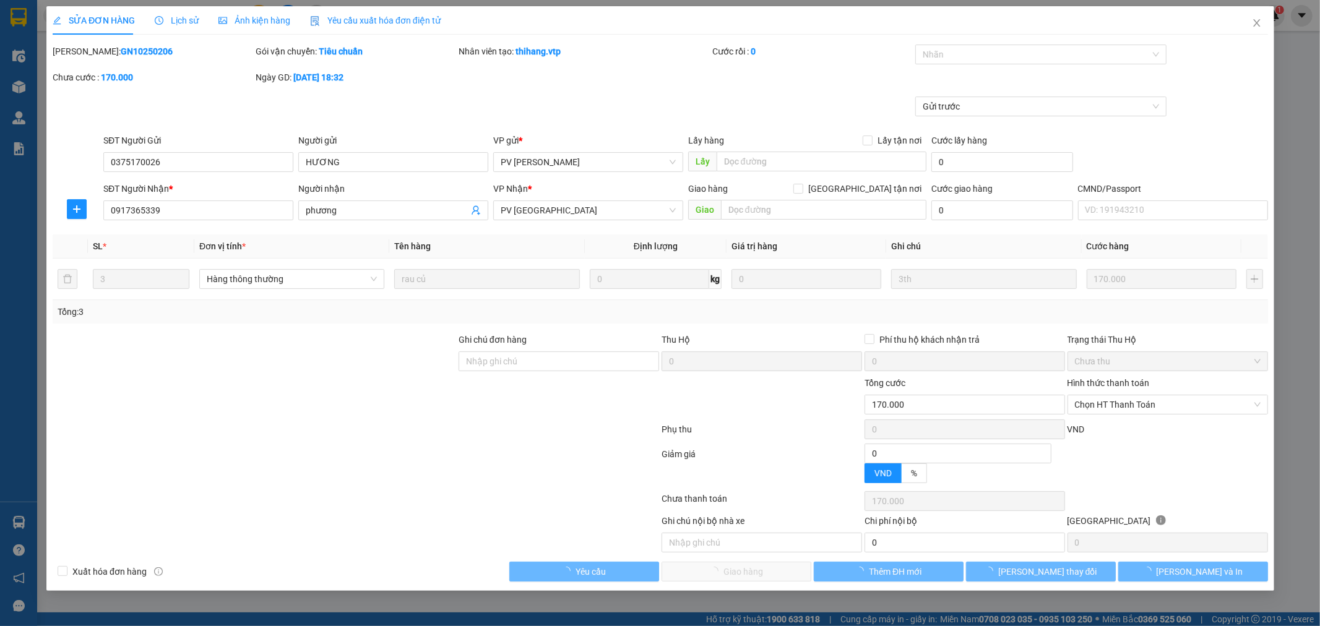
type input "8.500"
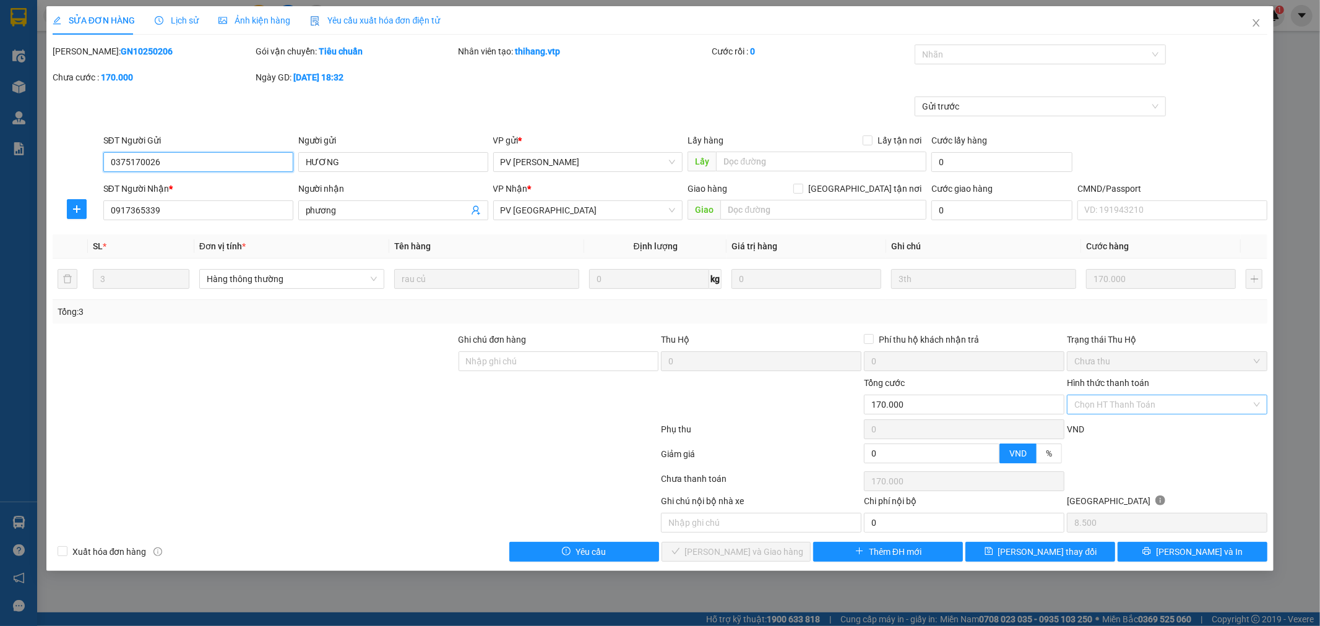
click at [1261, 403] on div "Chọn HT Thanh Toán" at bounding box center [1167, 405] width 201 height 20
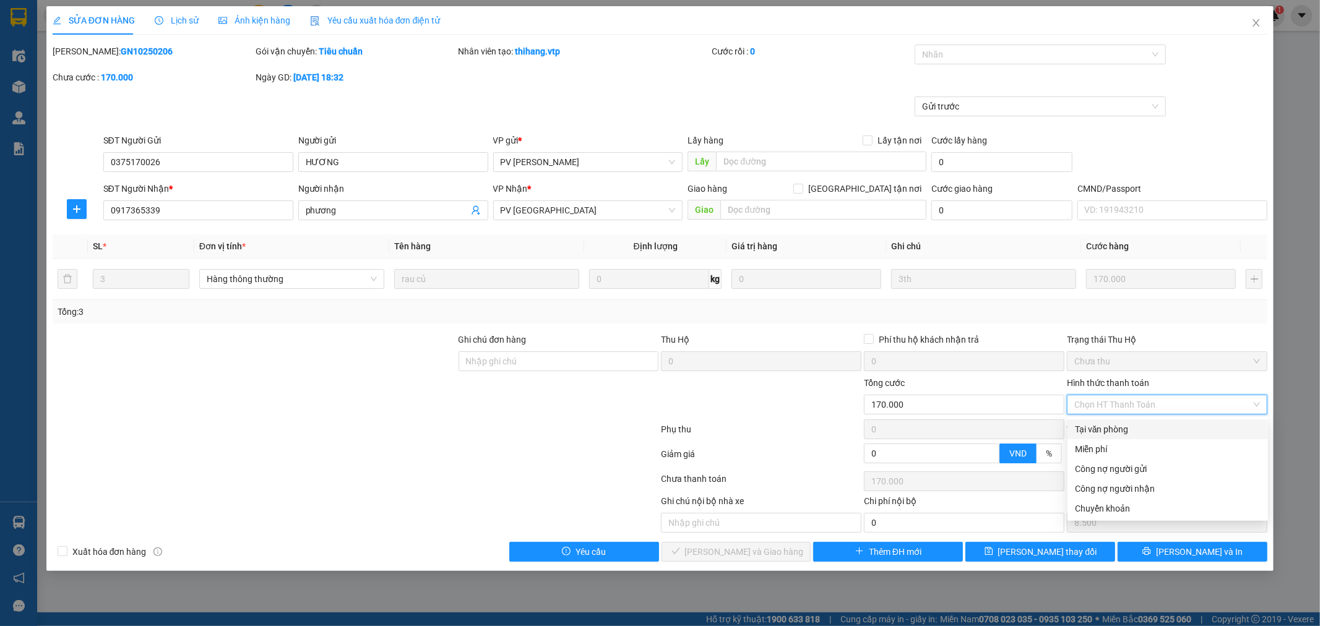
click at [1186, 428] on div "Tại văn phòng" at bounding box center [1168, 430] width 186 height 14
type input "0"
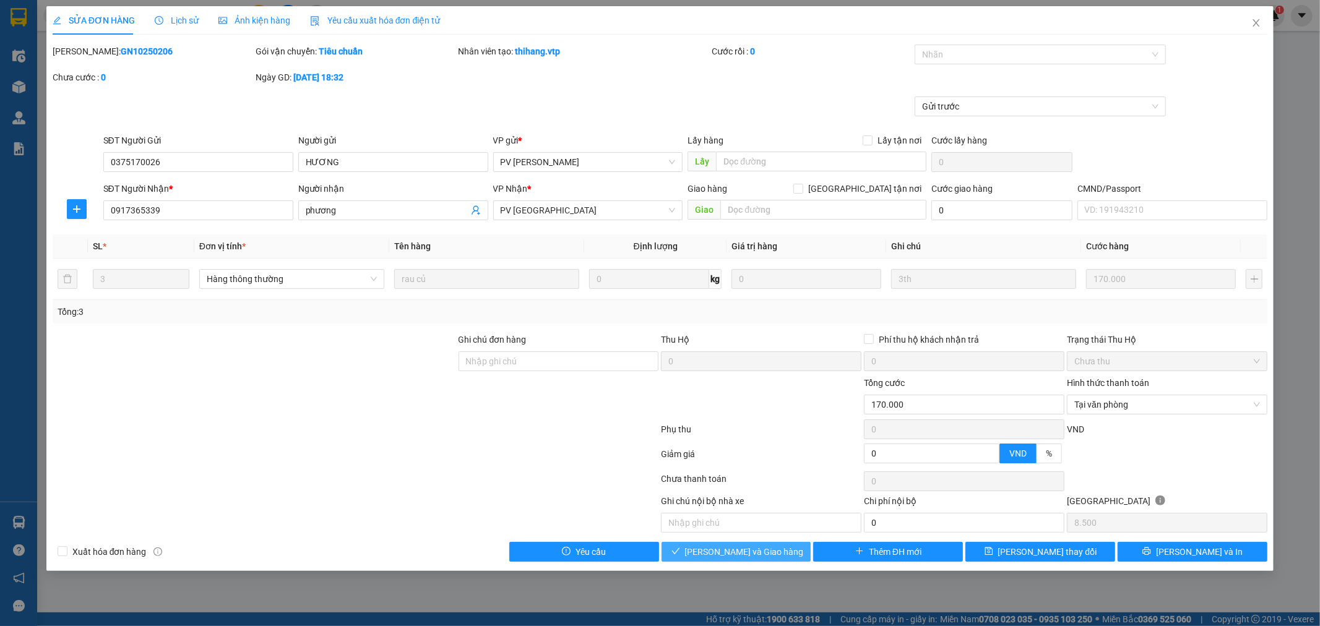
click at [756, 553] on span "[PERSON_NAME] và Giao hàng" at bounding box center [744, 552] width 119 height 14
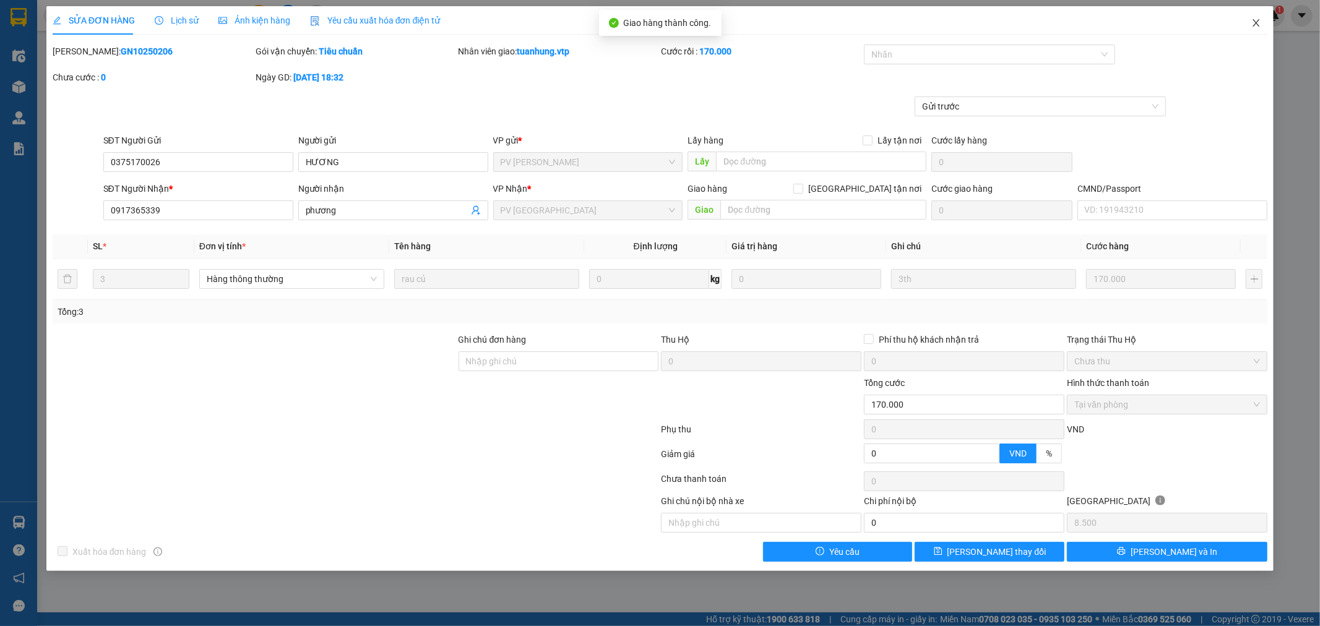
click at [1253, 22] on icon "close" at bounding box center [1256, 23] width 10 height 10
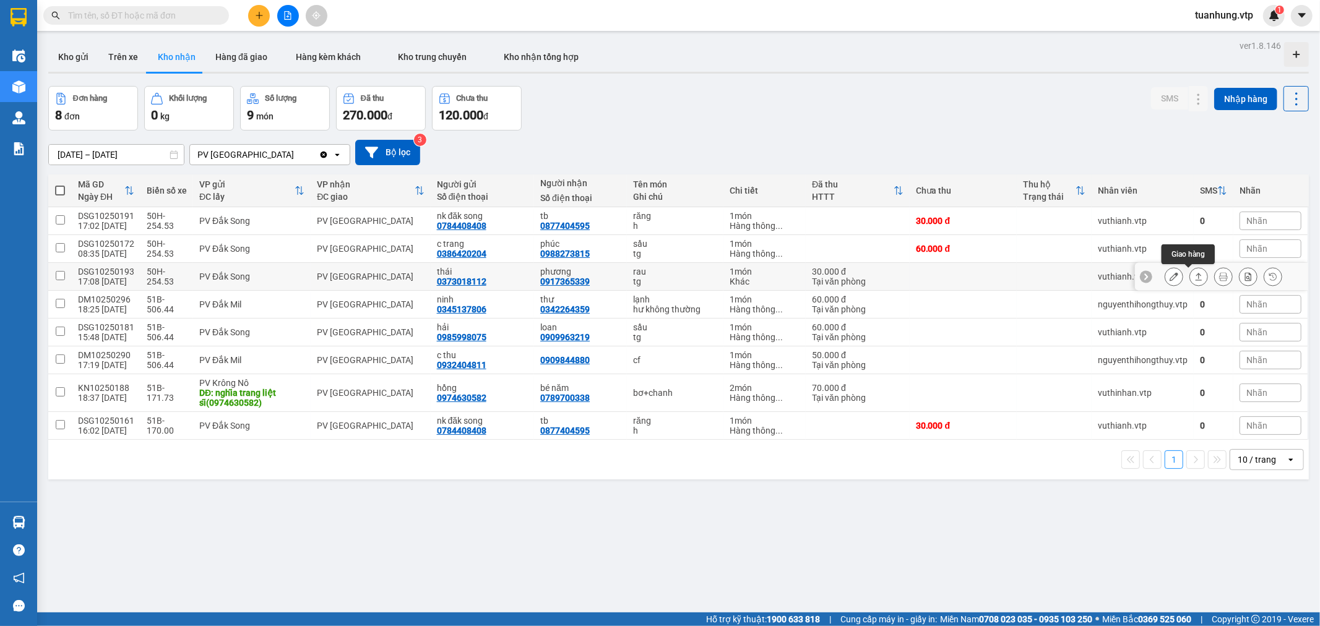
click at [1194, 277] on icon at bounding box center [1198, 276] width 9 height 9
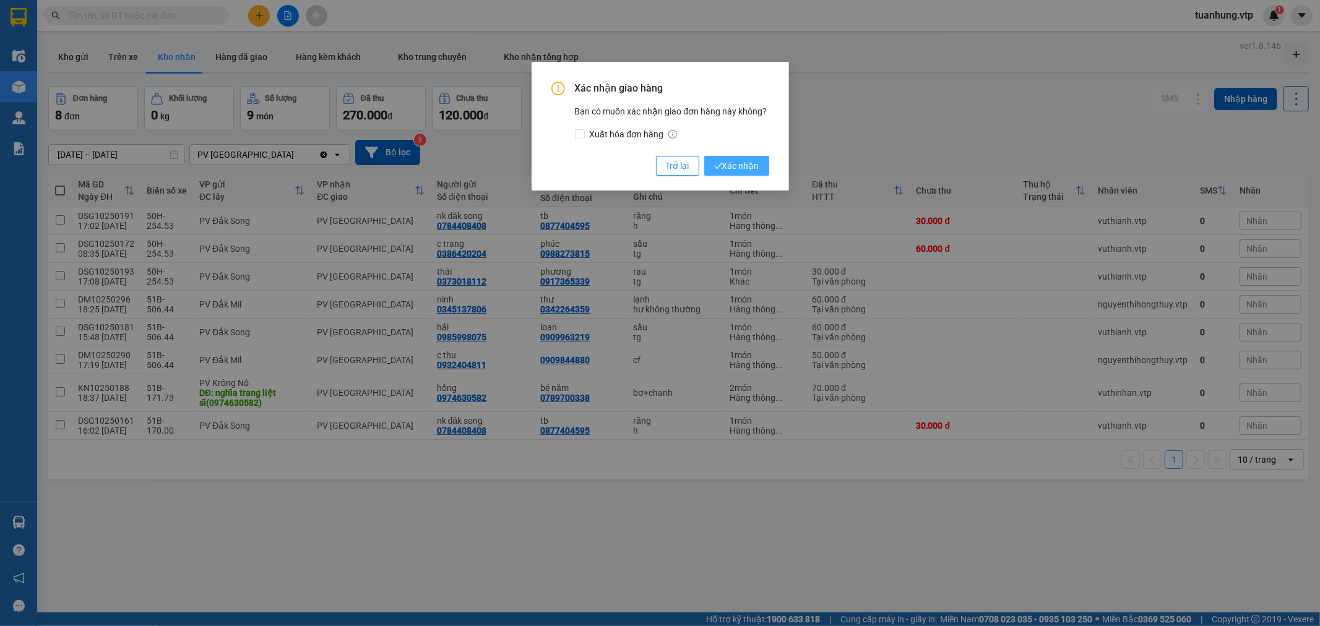
click at [734, 160] on span "Xác nhận" at bounding box center [736, 166] width 45 height 14
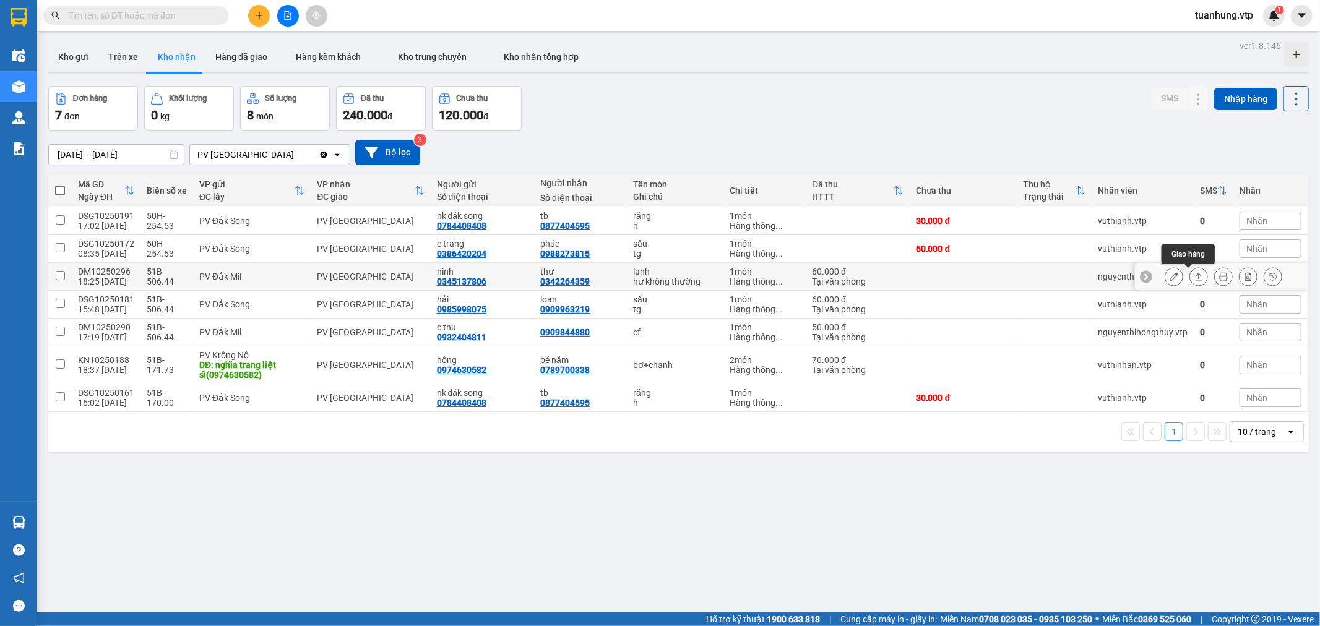
click at [1194, 275] on icon at bounding box center [1198, 276] width 9 height 9
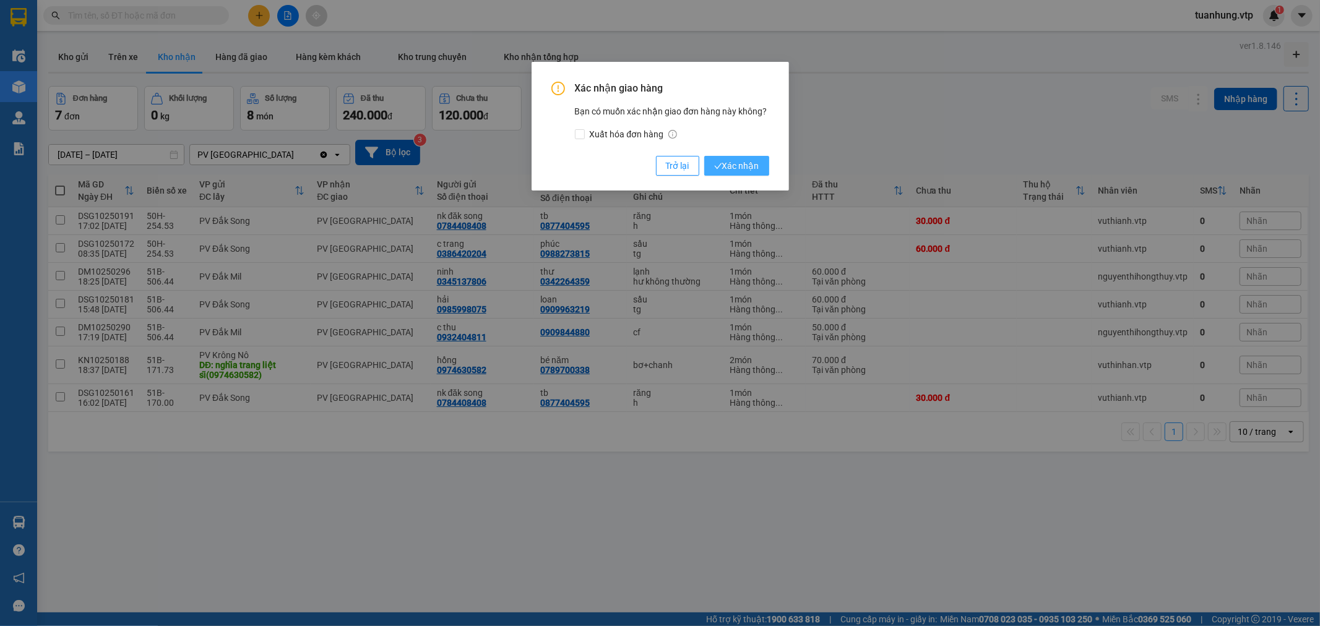
click at [735, 168] on span "Xác nhận" at bounding box center [736, 166] width 45 height 14
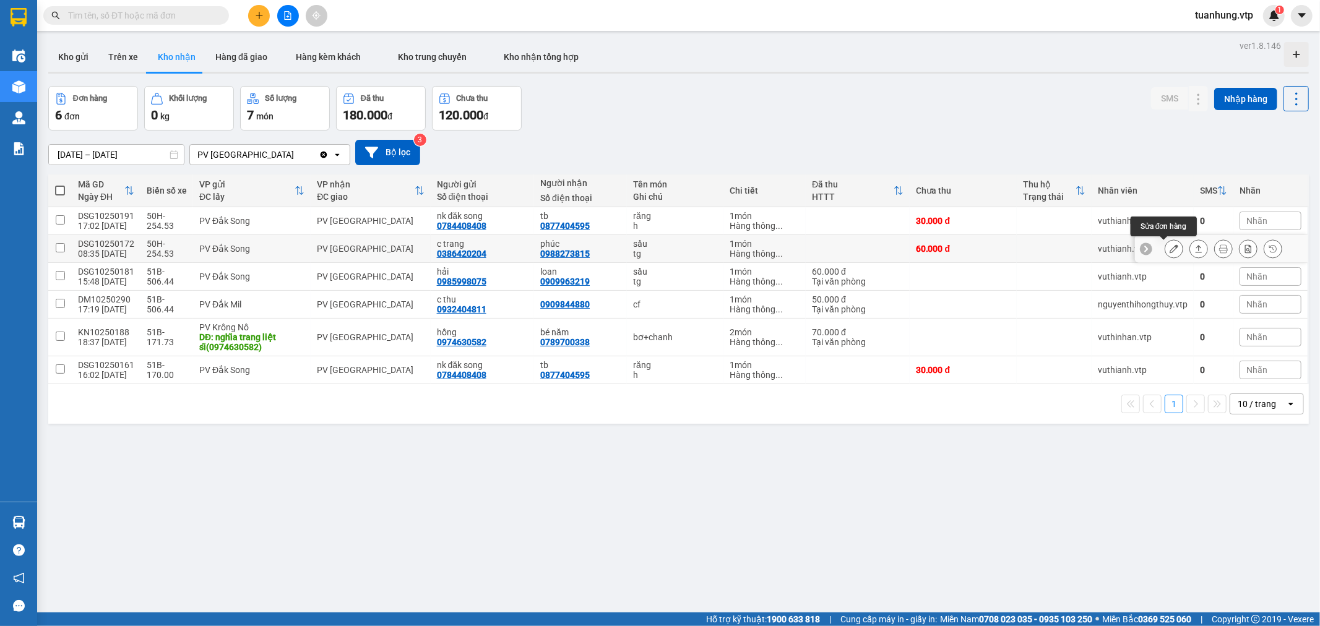
click at [1170, 248] on icon at bounding box center [1174, 248] width 9 height 9
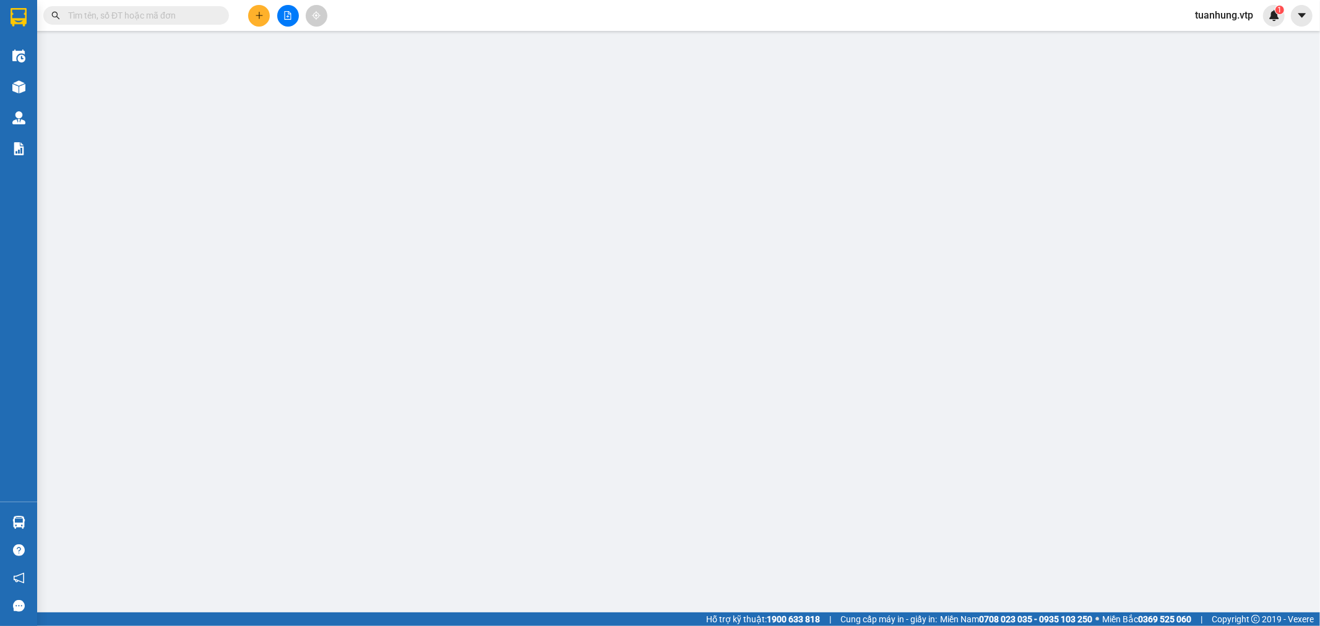
type input "0386420204"
type input "c trang"
type input "0988273815"
type input "phúc"
type input "0"
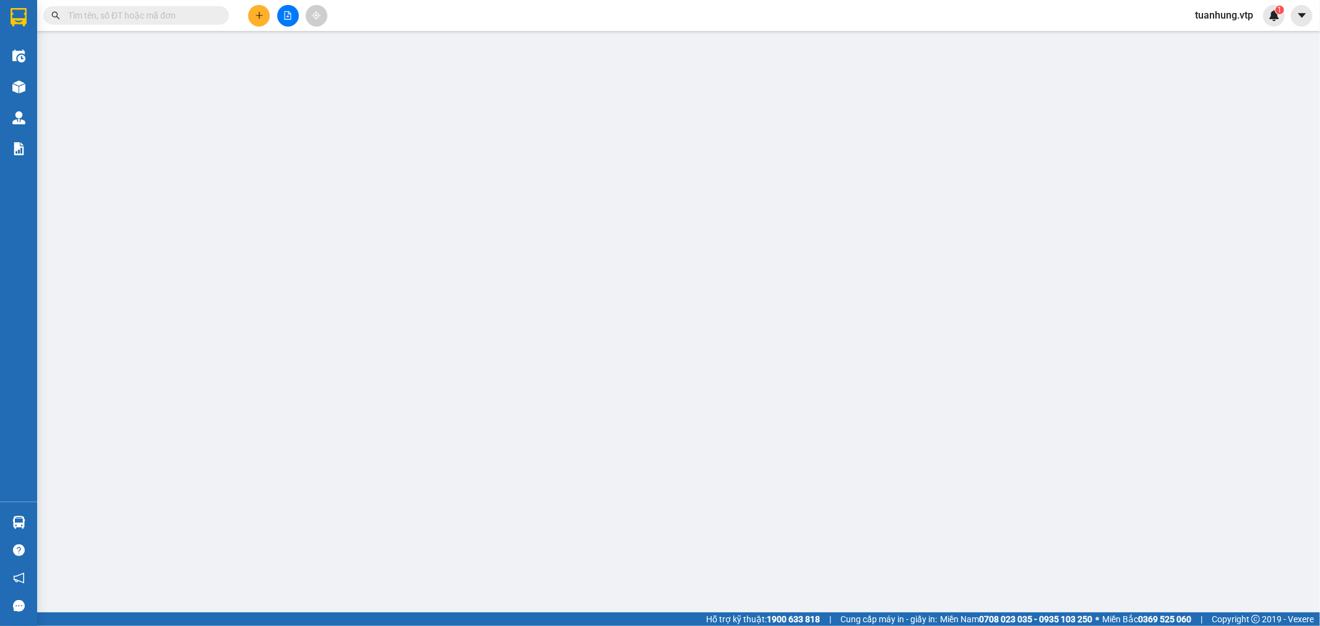
type input "60.000"
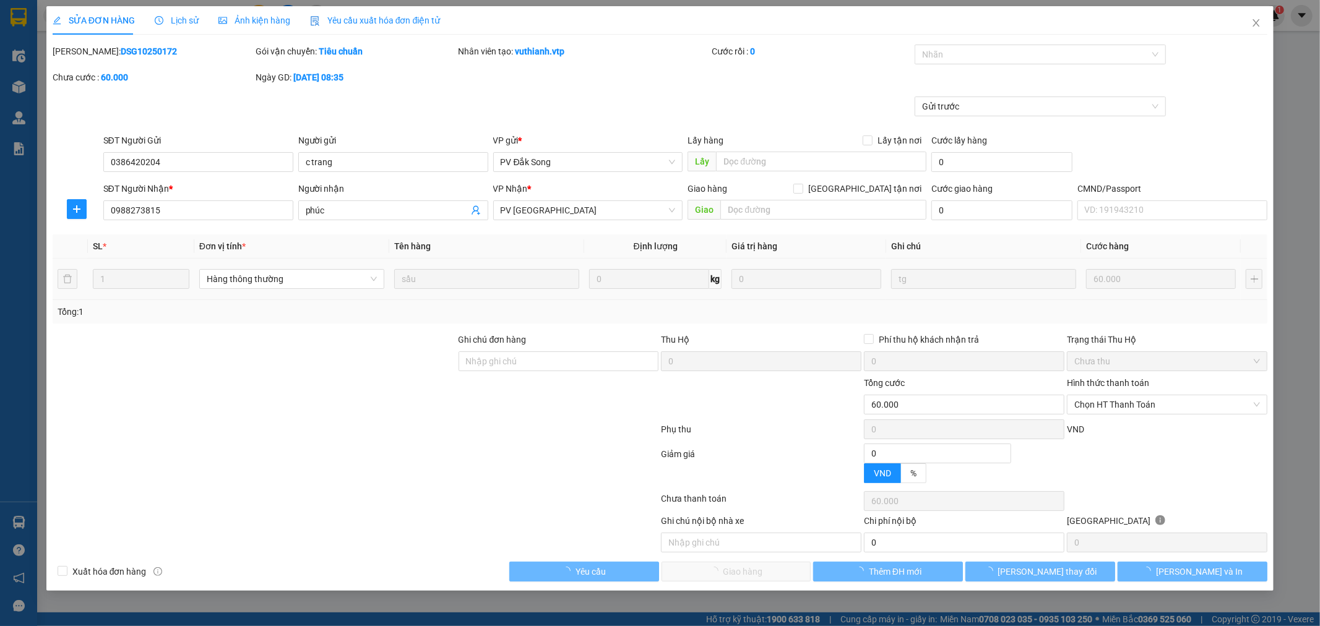
type input "3.000"
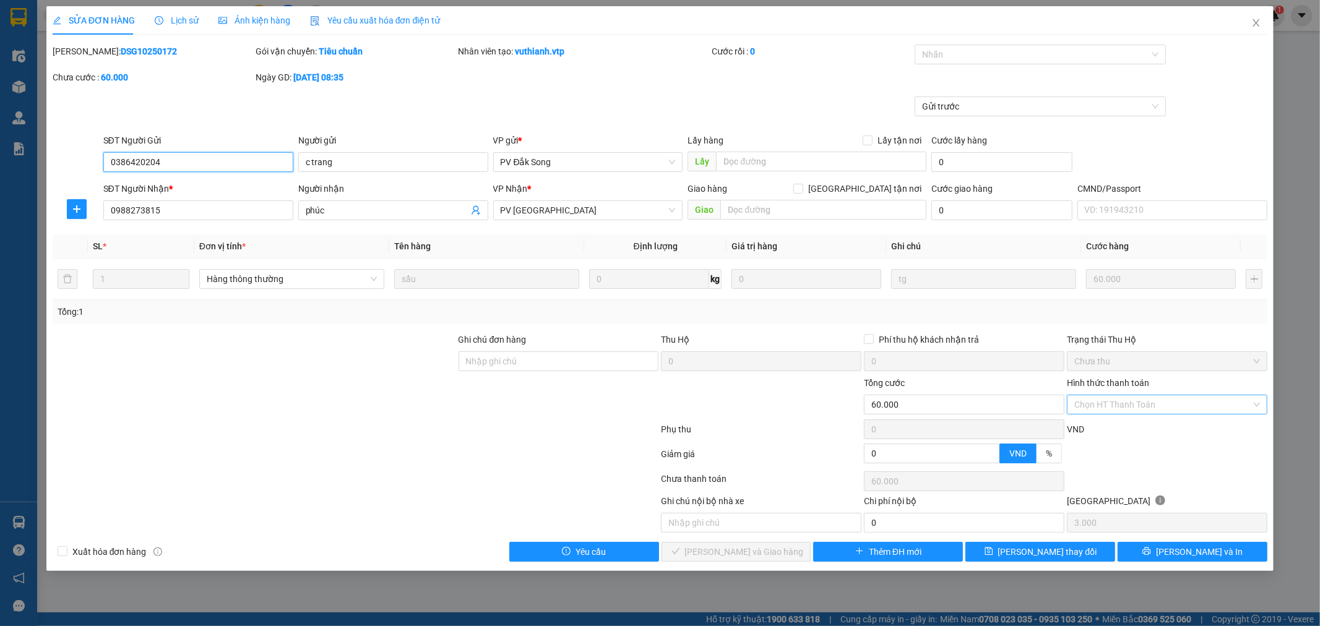
click at [1261, 401] on div "Chọn HT Thanh Toán" at bounding box center [1167, 405] width 201 height 20
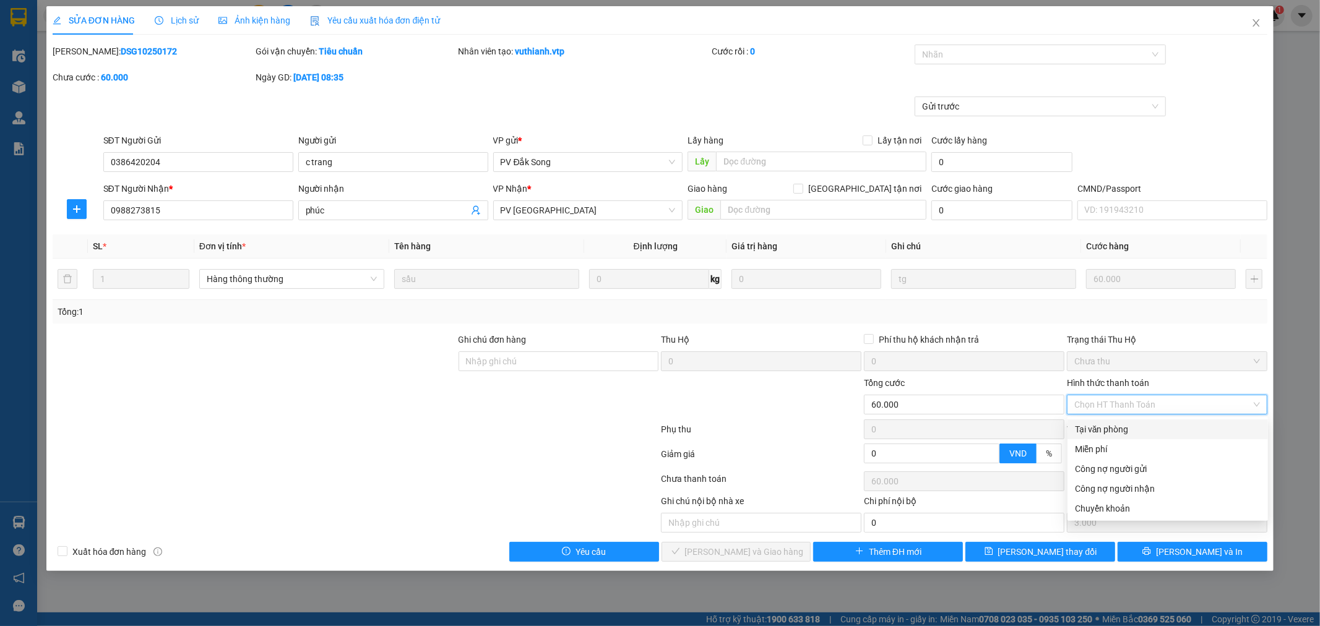
click at [1189, 424] on div "Tại văn phòng" at bounding box center [1168, 430] width 186 height 14
type input "0"
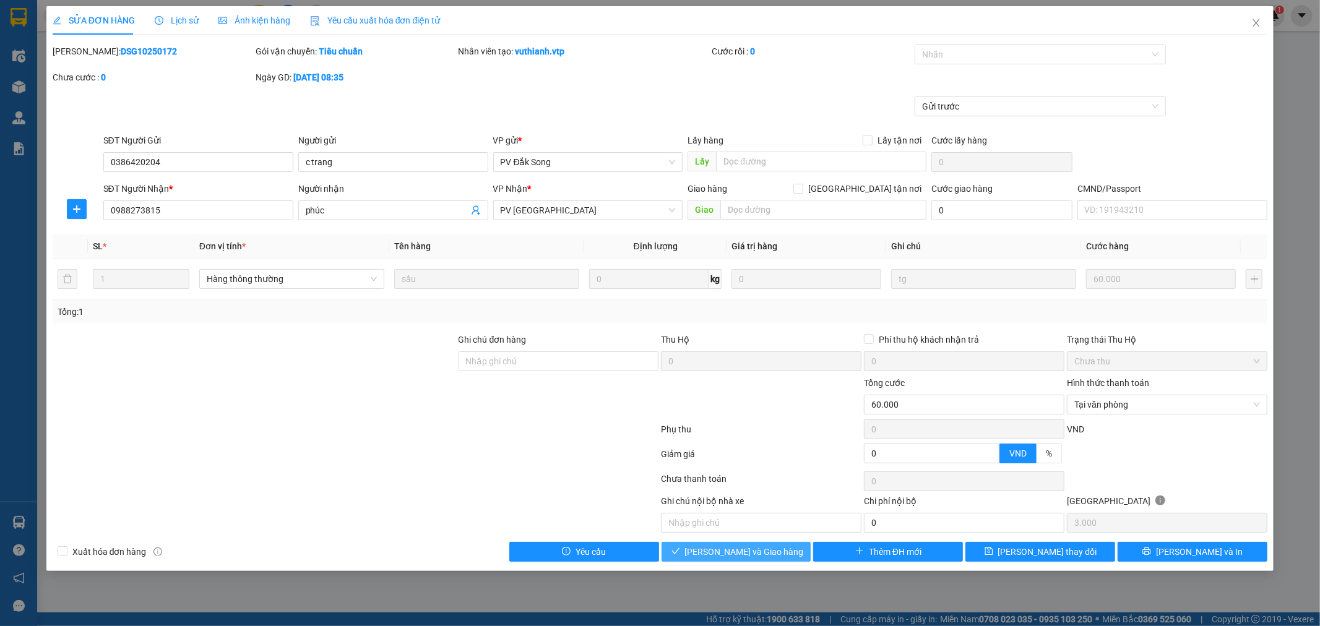
click at [770, 553] on span "[PERSON_NAME] và Giao hàng" at bounding box center [744, 552] width 119 height 14
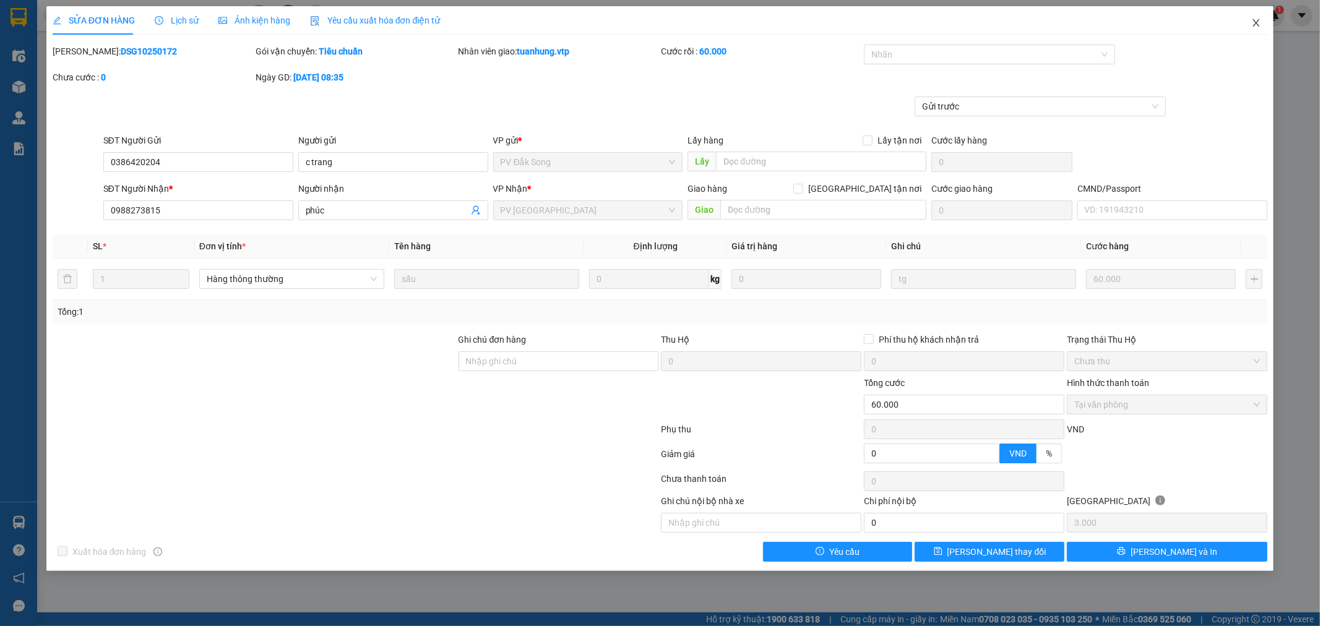
click at [1254, 30] on span "Close" at bounding box center [1256, 23] width 35 height 35
